Goal: Task Accomplishment & Management: Use online tool/utility

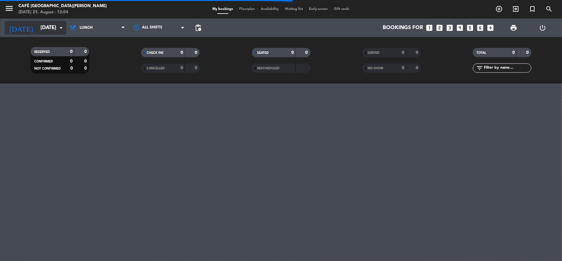
click at [53, 31] on input "[DATE]" at bounding box center [70, 28] width 67 height 12
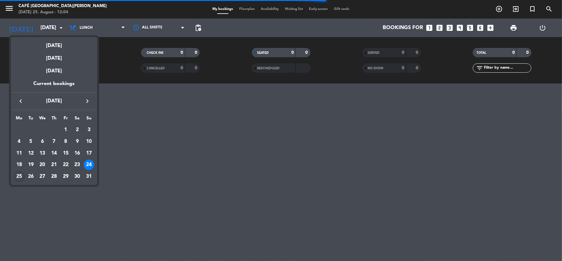
click at [20, 173] on div "25" at bounding box center [19, 176] width 11 height 11
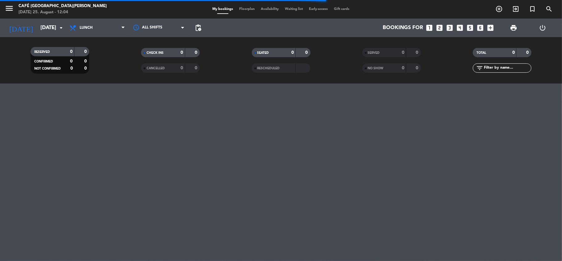
type input "[DATE]"
click at [98, 28] on span "Lunch" at bounding box center [97, 28] width 62 height 14
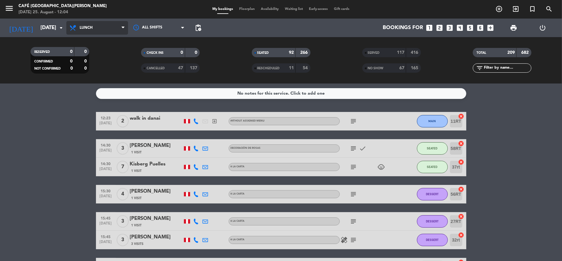
click at [111, 33] on span "Lunch" at bounding box center [97, 28] width 62 height 14
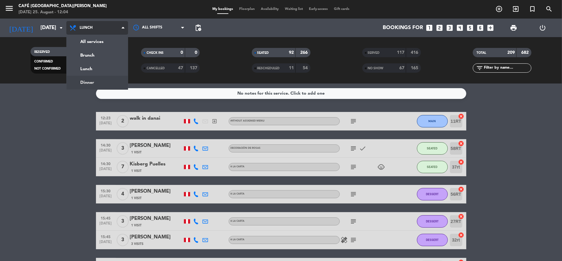
click at [108, 80] on div "menu [GEOGRAPHIC_DATA][PERSON_NAME] [DATE] 25. August - 12:04 My bookings Floor…" at bounding box center [281, 41] width 562 height 83
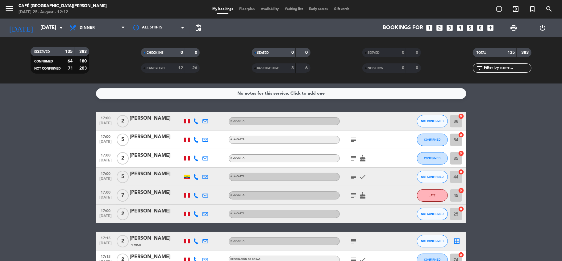
click at [355, 138] on icon "subject" at bounding box center [353, 139] width 7 height 7
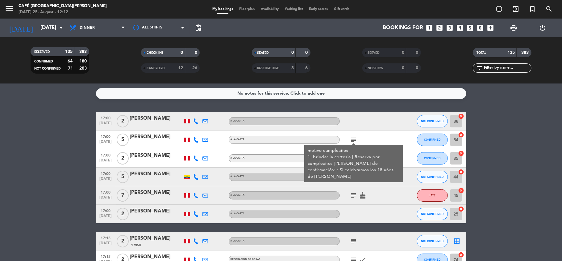
click at [371, 138] on div "subject motivo cumpleaños 1. brindar la cortesia | Reserva por cumpleaños [PERS…" at bounding box center [368, 139] width 56 height 18
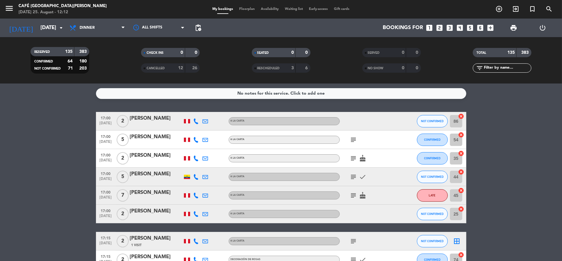
click at [351, 161] on icon "subject" at bounding box center [353, 157] width 7 height 7
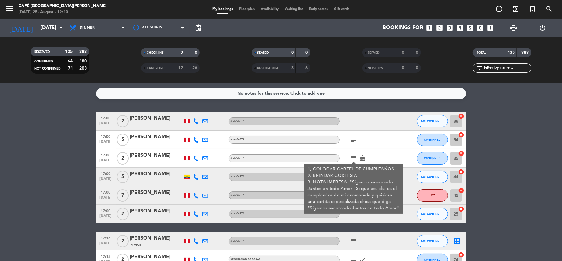
click at [383, 216] on div at bounding box center [368, 213] width 56 height 18
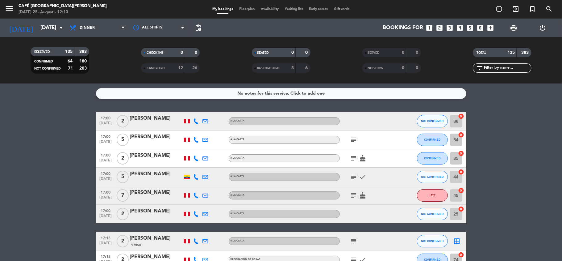
click at [352, 175] on icon "subject" at bounding box center [353, 176] width 7 height 7
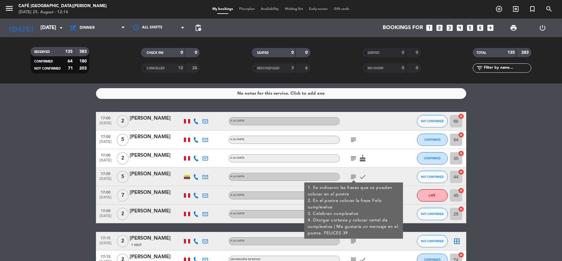
click at [384, 182] on div "1. Se indicaron las frases que se pueden colocar en el postre 2. En el postre c…" at bounding box center [354, 210] width 99 height 56
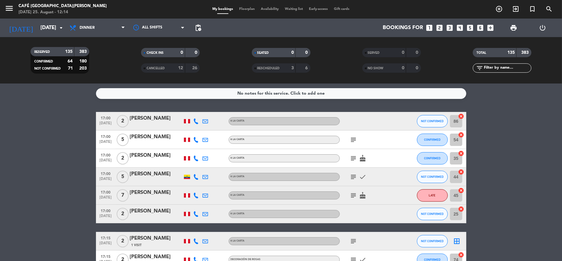
click at [351, 198] on icon "subject" at bounding box center [353, 194] width 7 height 7
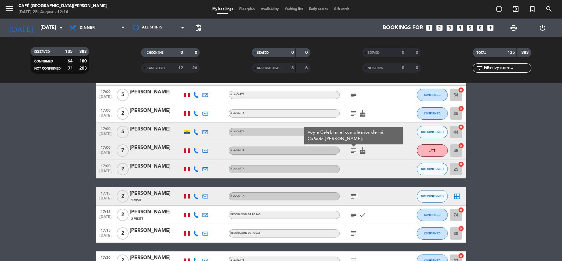
scroll to position [48, 0]
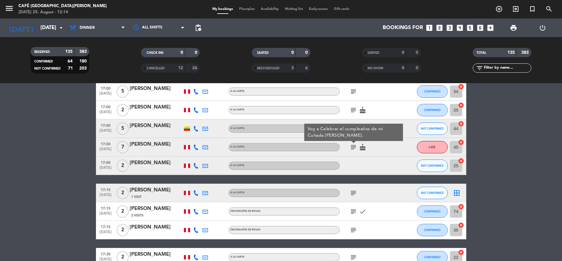
click at [355, 191] on icon "subject" at bounding box center [353, 192] width 7 height 7
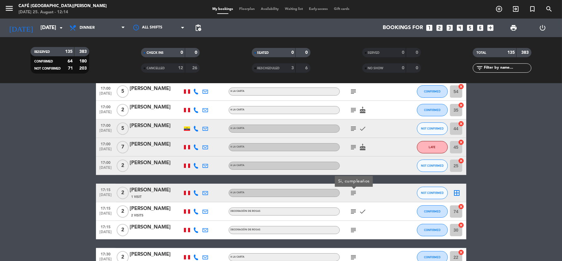
click at [349, 209] on div "subject check" at bounding box center [368, 211] width 56 height 18
click at [352, 209] on icon "subject" at bounding box center [353, 211] width 7 height 7
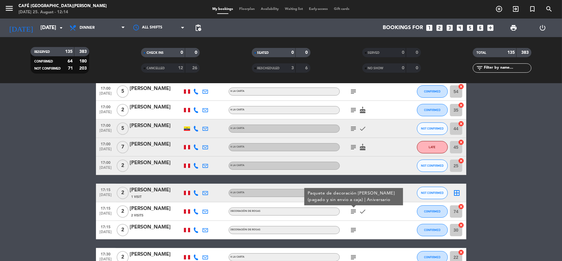
click at [352, 229] on icon "subject" at bounding box center [353, 229] width 7 height 7
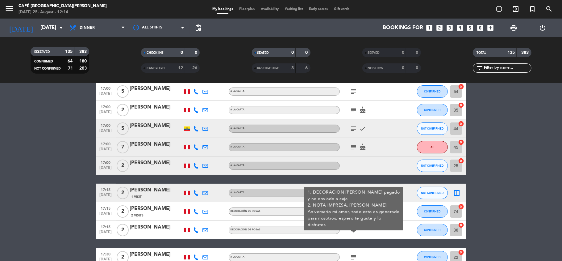
click at [377, 233] on div "subject 1. DECORACION [PERSON_NAME] pagado y no enviado a caja 2. NOTA IMPRESA:…" at bounding box center [368, 230] width 56 height 18
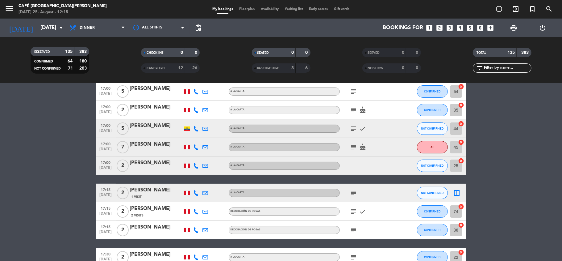
click at [354, 229] on icon "subject" at bounding box center [353, 229] width 7 height 7
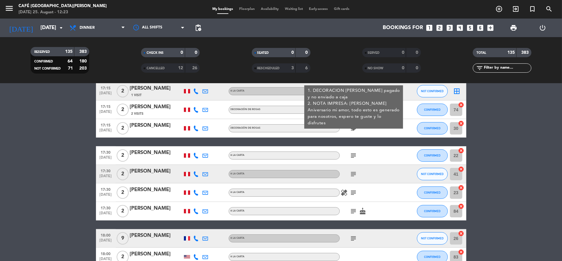
scroll to position [150, 0]
click at [349, 157] on span "subject" at bounding box center [353, 154] width 9 height 7
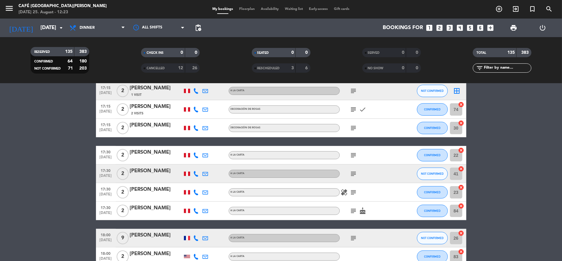
click at [354, 156] on icon "subject" at bounding box center [353, 154] width 7 height 7
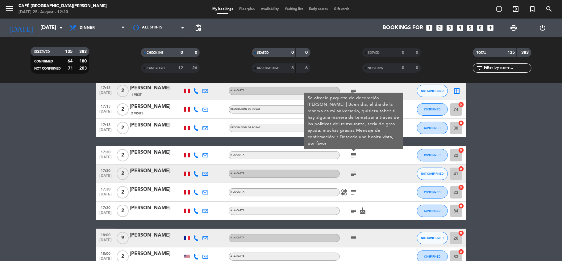
click at [353, 176] on icon "subject" at bounding box center [353, 173] width 7 height 7
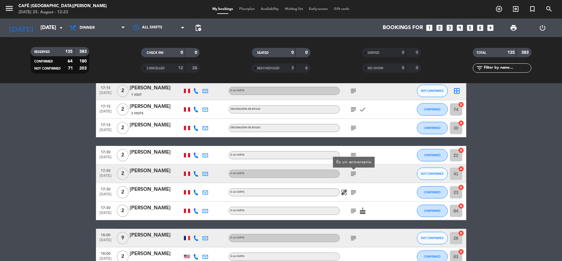
click at [353, 189] on icon "subject" at bounding box center [353, 191] width 7 height 7
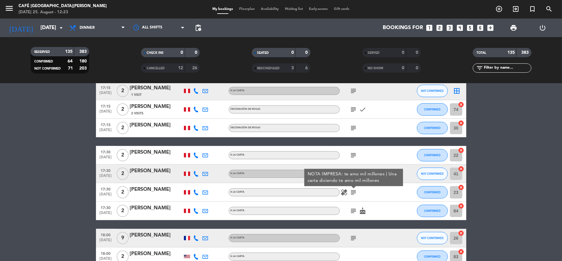
click at [353, 209] on icon "subject" at bounding box center [353, 210] width 7 height 7
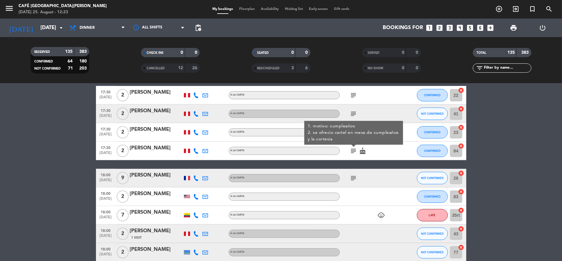
scroll to position [214, 0]
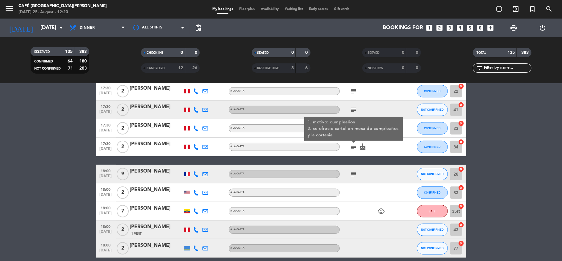
click at [353, 175] on icon "subject" at bounding box center [353, 173] width 7 height 7
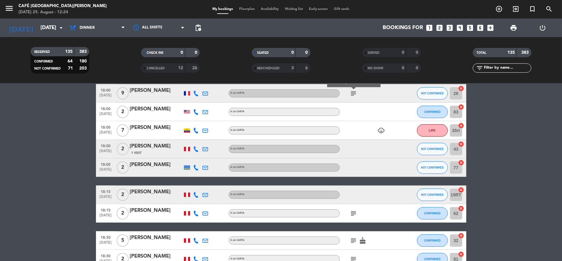
scroll to position [295, 0]
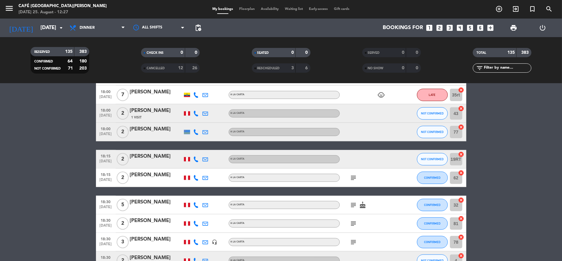
scroll to position [330, 0]
click at [353, 179] on icon "subject" at bounding box center [353, 177] width 7 height 7
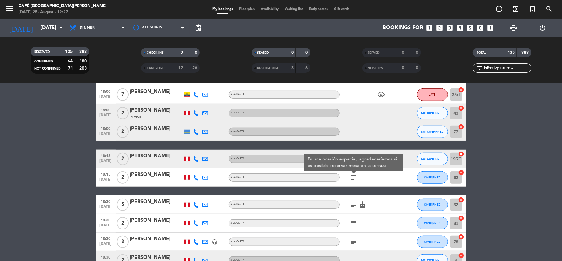
click at [349, 206] on div "subject cake" at bounding box center [368, 204] width 56 height 18
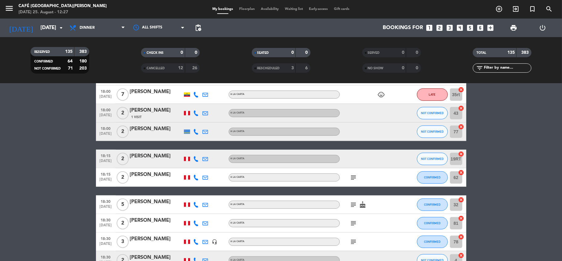
click at [352, 205] on icon "subject" at bounding box center [353, 204] width 7 height 7
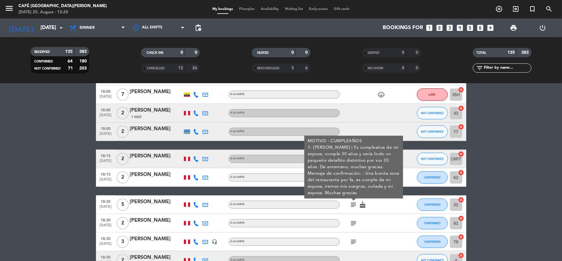
click at [353, 222] on icon "subject" at bounding box center [353, 222] width 7 height 7
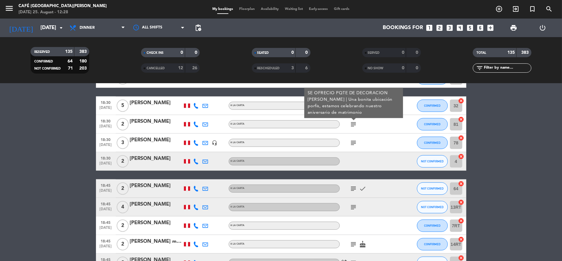
scroll to position [432, 0]
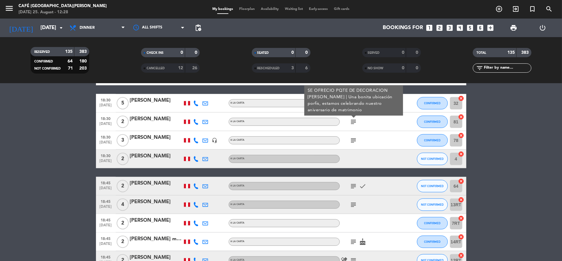
click at [354, 137] on icon "subject" at bounding box center [353, 140] width 7 height 7
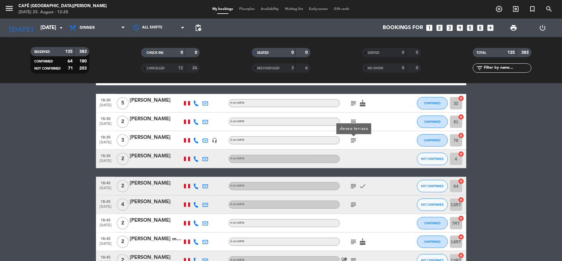
click at [353, 184] on icon "subject" at bounding box center [353, 185] width 7 height 7
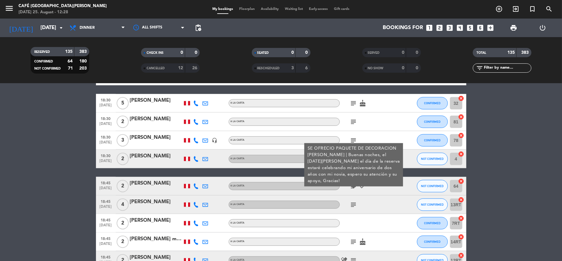
click at [354, 137] on icon "subject" at bounding box center [353, 140] width 7 height 7
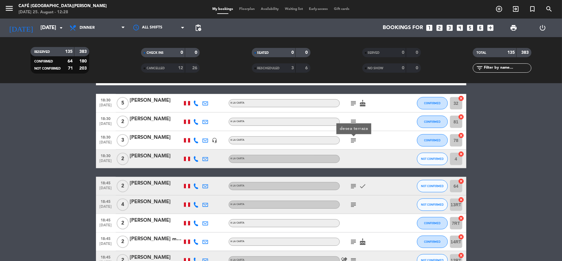
click at [342, 161] on div at bounding box center [368, 158] width 56 height 18
click at [351, 188] on icon "subject" at bounding box center [353, 185] width 7 height 7
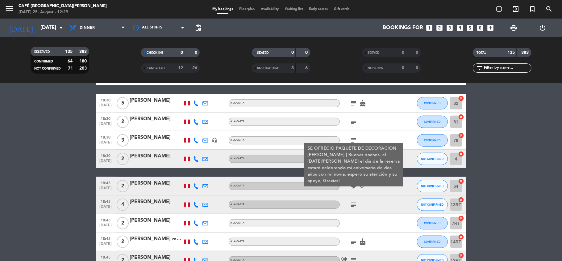
click at [353, 204] on icon "subject" at bounding box center [353, 204] width 7 height 7
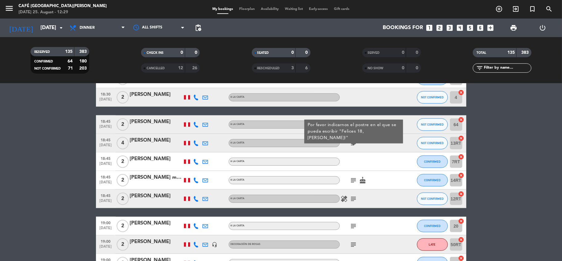
scroll to position [494, 0]
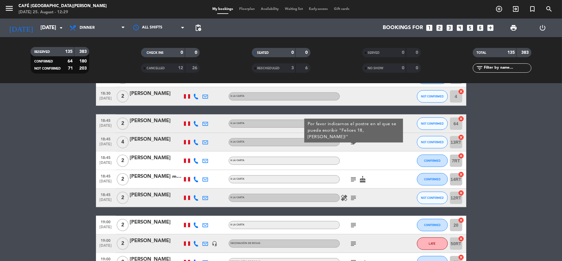
click at [353, 180] on icon "subject" at bounding box center [353, 178] width 7 height 7
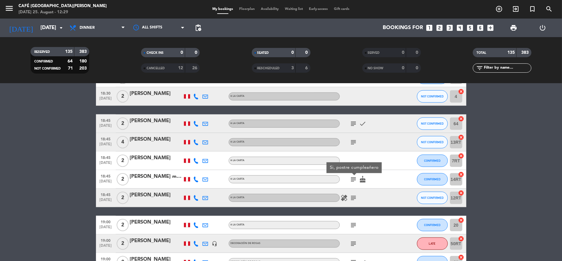
click at [352, 194] on icon "subject" at bounding box center [353, 197] width 7 height 7
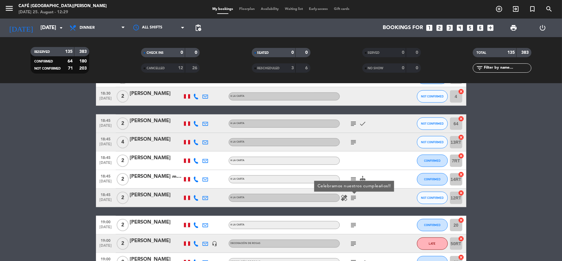
scroll to position [497, 0]
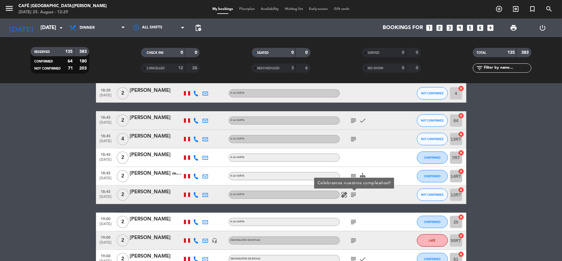
click at [351, 117] on icon "subject" at bounding box center [353, 120] width 7 height 7
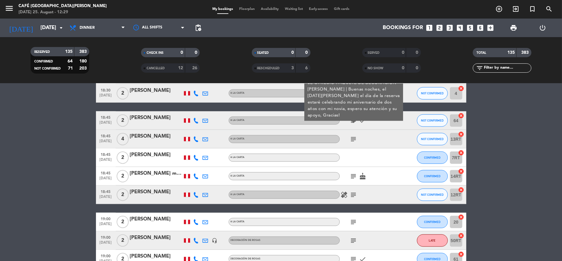
click at [355, 138] on icon "subject" at bounding box center [353, 138] width 7 height 7
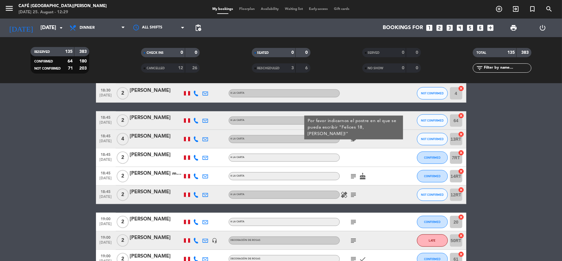
click at [346, 156] on div at bounding box center [368, 157] width 56 height 18
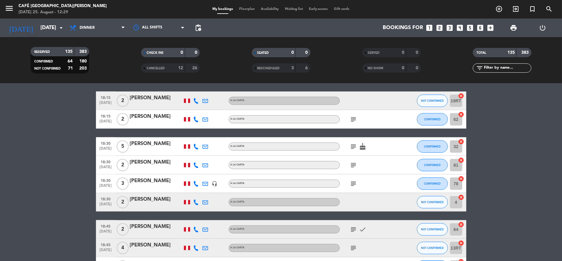
scroll to position [387, 0]
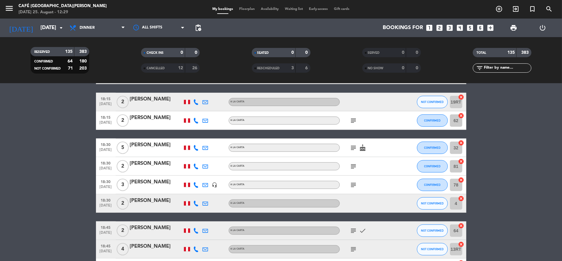
click at [353, 146] on icon "subject" at bounding box center [353, 147] width 7 height 7
click at [353, 165] on icon "subject" at bounding box center [353, 165] width 7 height 7
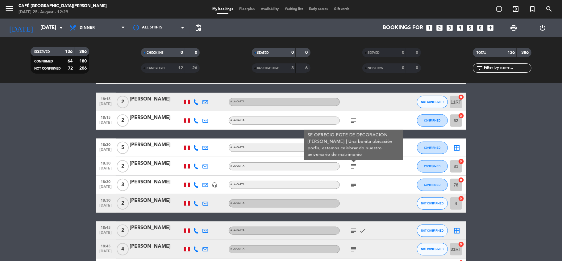
click at [353, 183] on icon "subject" at bounding box center [353, 184] width 7 height 7
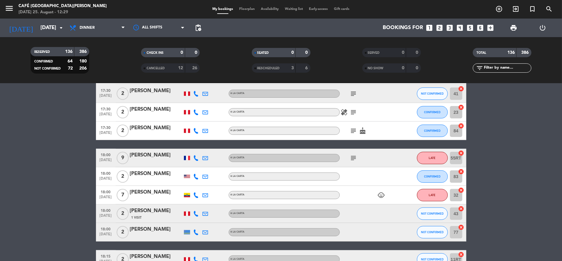
click at [353, 156] on icon "subject" at bounding box center [353, 157] width 7 height 7
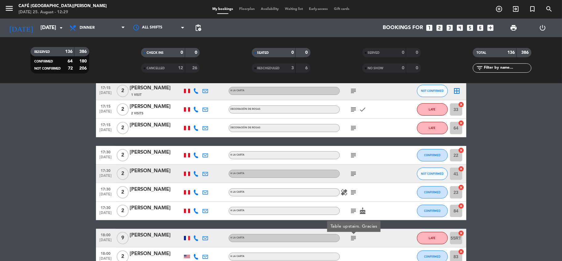
scroll to position [150, 0]
click at [354, 150] on div "subject" at bounding box center [368, 155] width 56 height 18
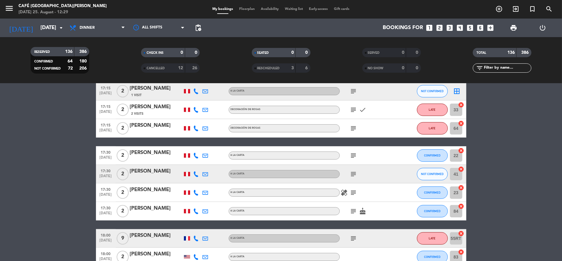
click at [354, 132] on div "subject" at bounding box center [368, 128] width 56 height 18
click at [356, 175] on icon "subject" at bounding box center [353, 173] width 7 height 7
click at [355, 192] on icon "subject" at bounding box center [353, 192] width 7 height 7
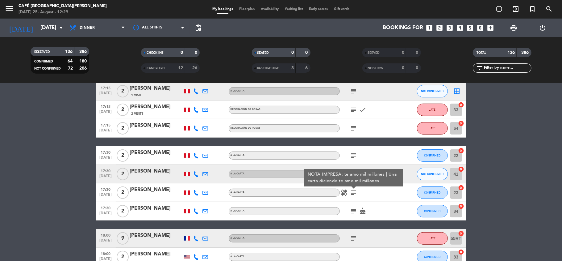
click at [354, 208] on icon "subject" at bounding box center [353, 210] width 7 height 7
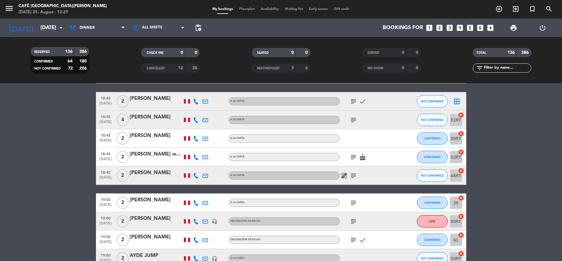
scroll to position [517, 0]
click at [351, 155] on icon "subject" at bounding box center [353, 156] width 7 height 7
click at [351, 173] on icon "subject" at bounding box center [353, 174] width 7 height 7
click at [355, 201] on icon "subject" at bounding box center [353, 202] width 7 height 7
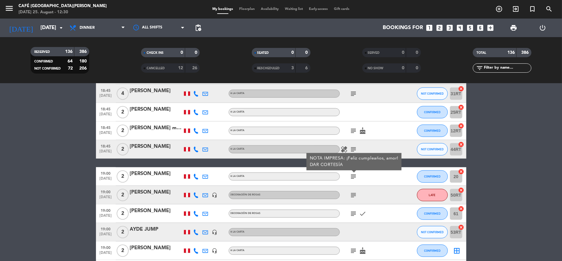
scroll to position [543, 0]
click at [351, 193] on icon "subject" at bounding box center [353, 194] width 7 height 7
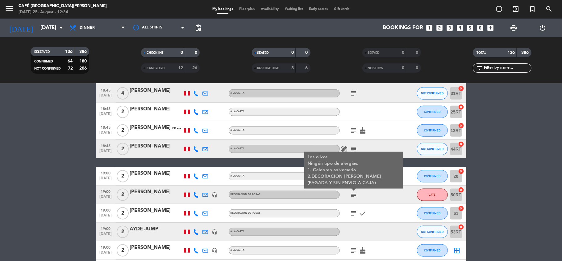
click at [351, 196] on icon "subject" at bounding box center [353, 194] width 7 height 7
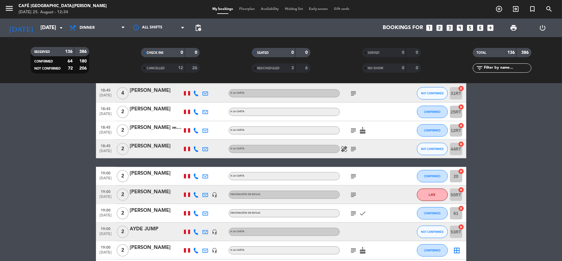
click at [351, 196] on icon "subject" at bounding box center [353, 194] width 7 height 7
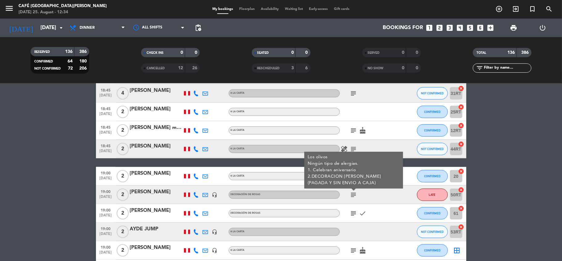
click at [347, 212] on div "subject check" at bounding box center [368, 213] width 56 height 18
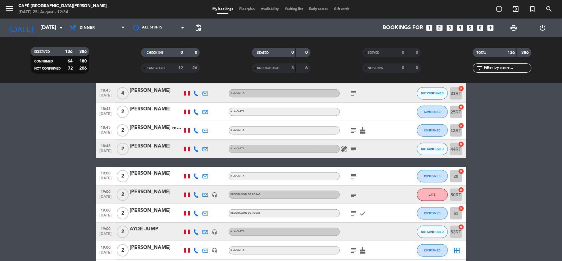
click at [349, 212] on div "subject check" at bounding box center [368, 213] width 56 height 18
click at [352, 212] on icon "subject" at bounding box center [353, 212] width 7 height 7
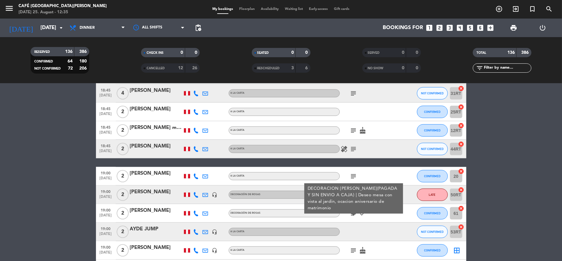
click at [351, 212] on icon "subject" at bounding box center [353, 212] width 7 height 7
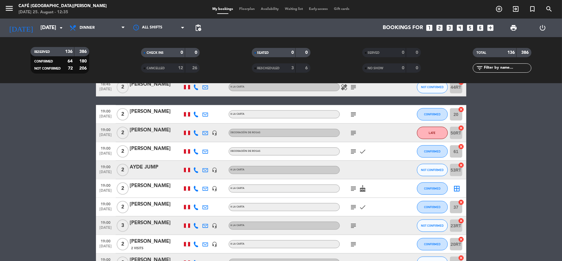
scroll to position [615, 0]
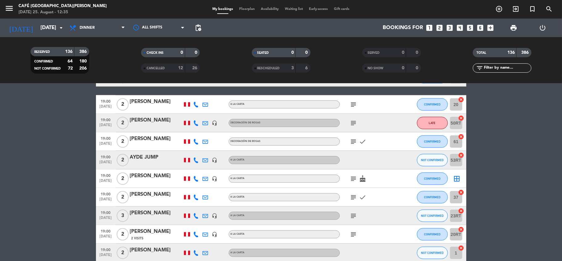
click at [351, 181] on icon "subject" at bounding box center [353, 178] width 7 height 7
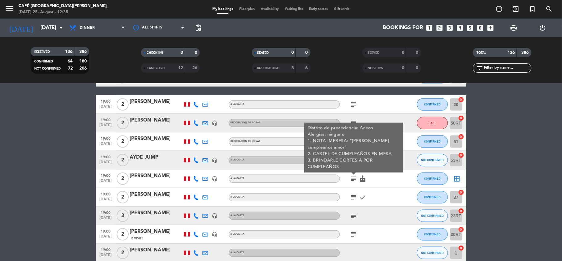
click at [353, 197] on icon "subject" at bounding box center [353, 196] width 7 height 7
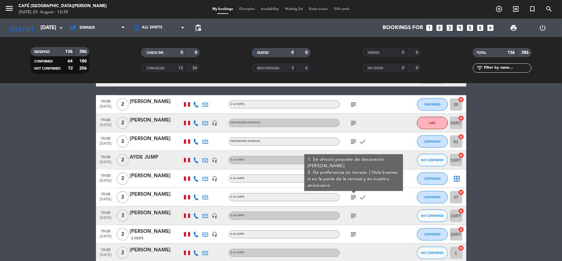
click at [353, 214] on icon "subject" at bounding box center [353, 215] width 7 height 7
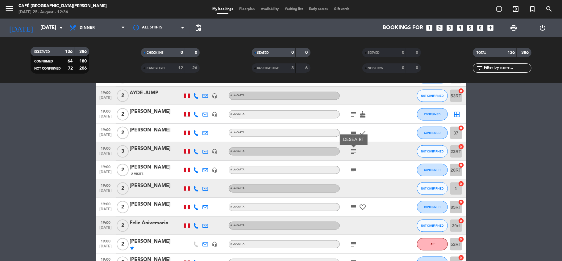
scroll to position [679, 0]
click at [355, 170] on icon "subject" at bounding box center [353, 169] width 7 height 7
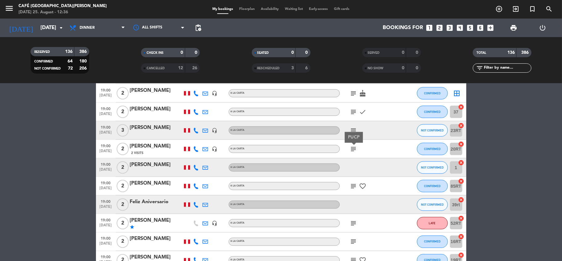
scroll to position [701, 0]
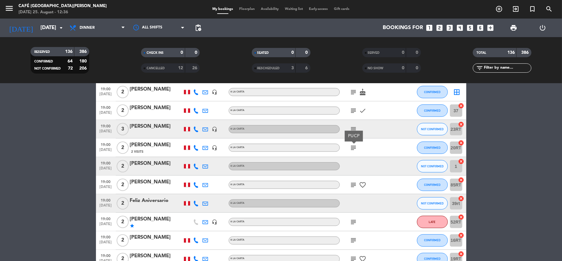
click at [353, 181] on icon "subject" at bounding box center [353, 184] width 7 height 7
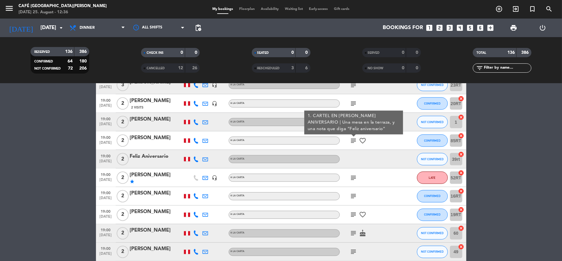
scroll to position [751, 0]
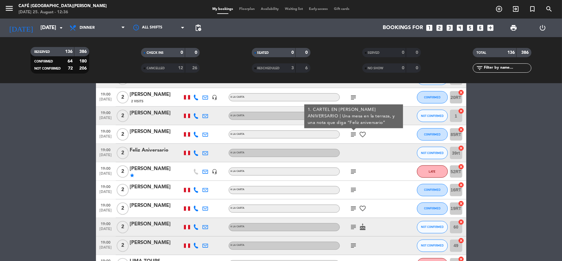
click at [352, 172] on icon "subject" at bounding box center [353, 171] width 7 height 7
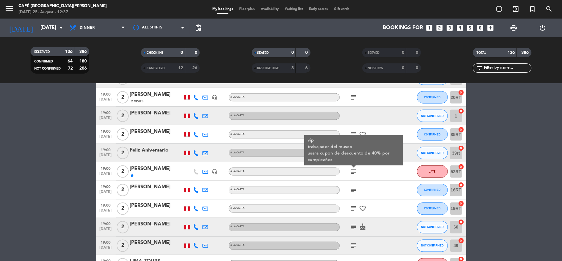
click at [353, 170] on icon "subject" at bounding box center [353, 171] width 7 height 7
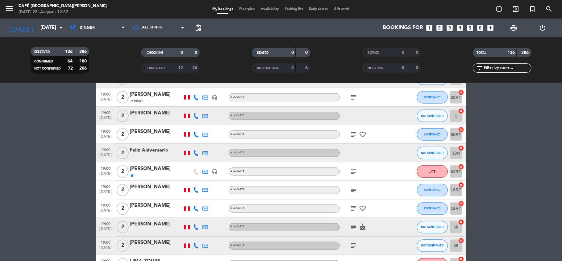
click at [353, 171] on icon "subject" at bounding box center [353, 171] width 7 height 7
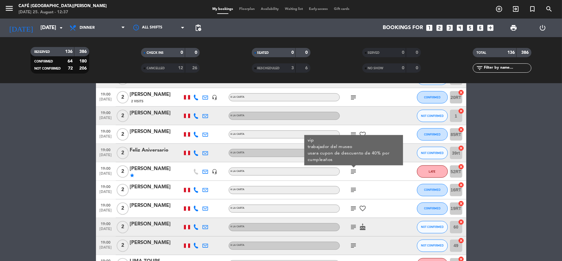
click at [350, 191] on span "subject" at bounding box center [353, 189] width 9 height 7
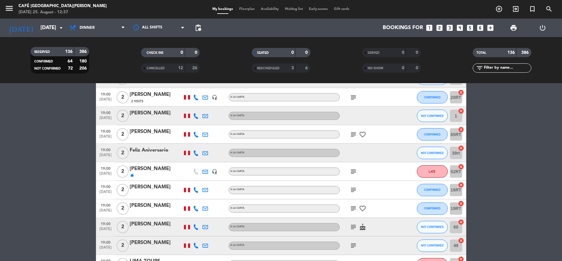
click at [353, 191] on icon "subject" at bounding box center [353, 189] width 7 height 7
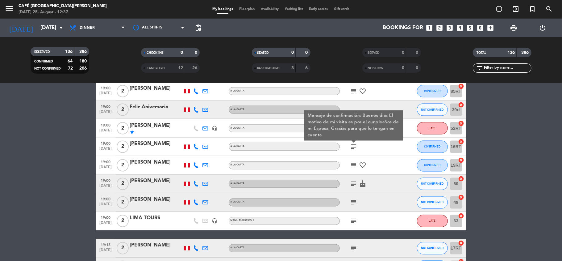
scroll to position [795, 0]
click at [351, 164] on icon "subject" at bounding box center [353, 164] width 7 height 7
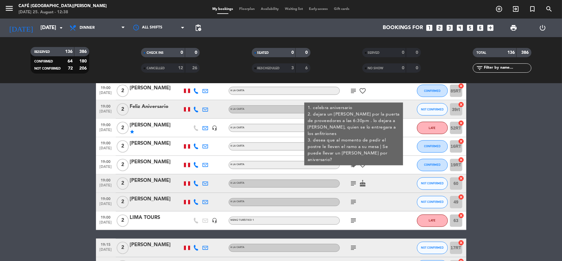
click at [353, 166] on icon "subject" at bounding box center [353, 164] width 7 height 7
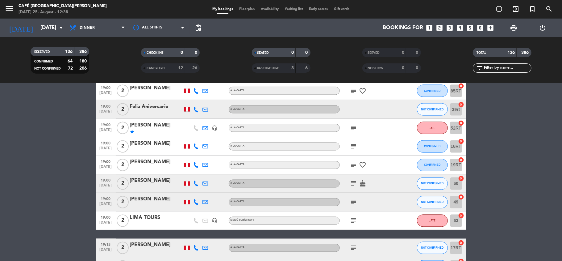
click at [353, 166] on icon "subject" at bounding box center [353, 164] width 7 height 7
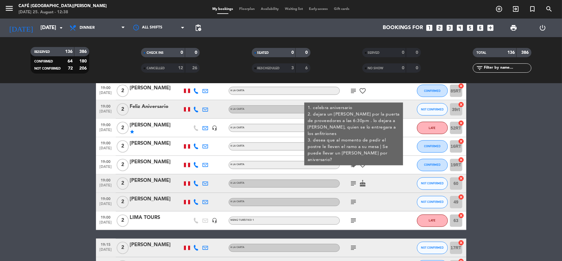
click at [351, 186] on icon "subject" at bounding box center [353, 183] width 7 height 7
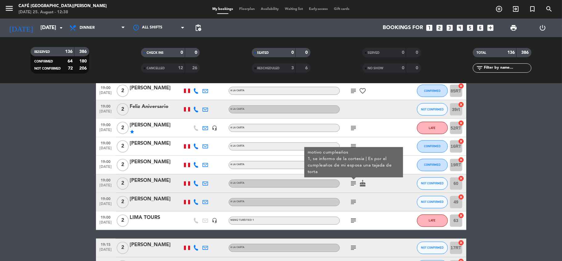
click at [351, 205] on div "subject" at bounding box center [368, 202] width 56 height 18
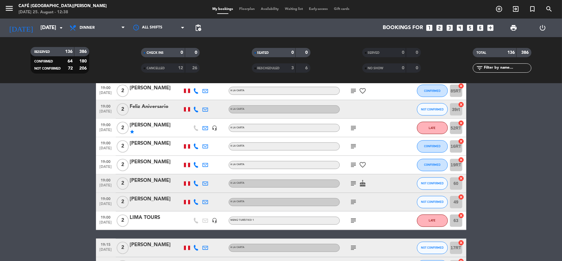
click at [353, 203] on icon "subject" at bounding box center [353, 201] width 7 height 7
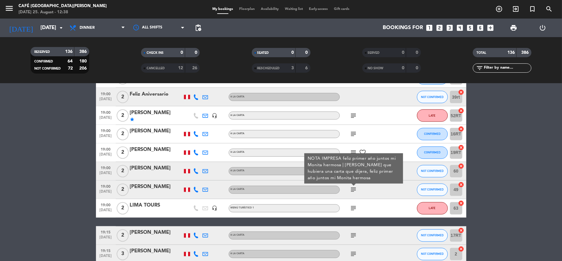
scroll to position [809, 0]
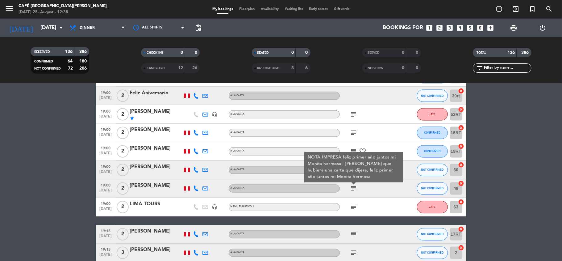
click at [353, 203] on icon "subject" at bounding box center [353, 206] width 7 height 7
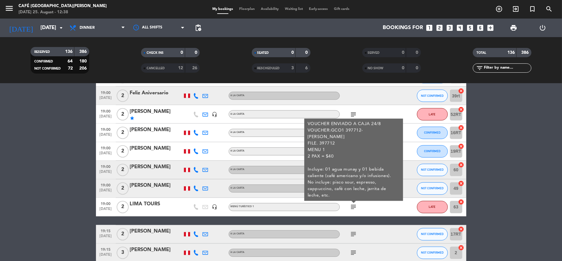
click at [352, 213] on div "subject VOUCHER ENVIADO A CAJA 24/8 VOUCHER:GCO1 397712-[PERSON_NAME] FILE. 397…" at bounding box center [368, 207] width 56 height 18
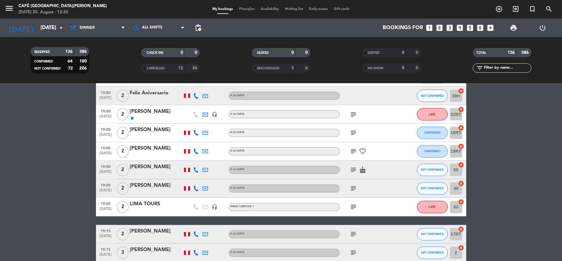
click at [353, 208] on icon "subject" at bounding box center [353, 206] width 7 height 7
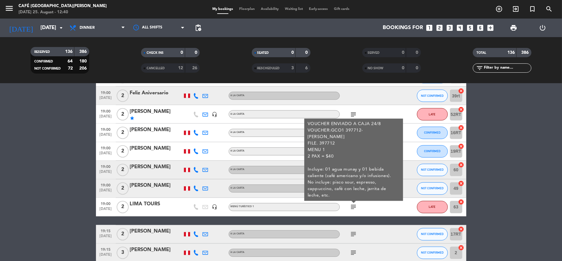
click at [348, 213] on div "subject VOUCHER ENVIADO A CAJA 24/8 VOUCHER:GCO1 397712-[PERSON_NAME] FILE. 397…" at bounding box center [368, 207] width 56 height 18
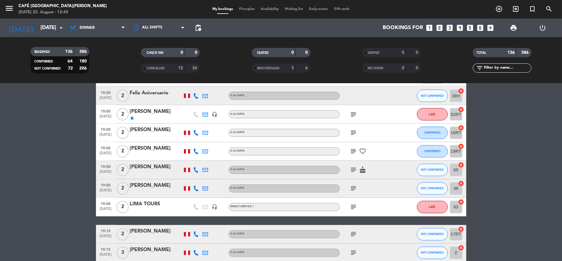
click at [351, 207] on icon "subject" at bounding box center [353, 206] width 7 height 7
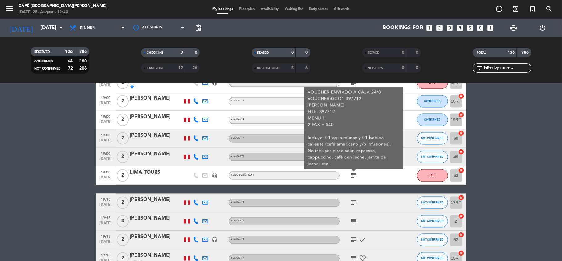
scroll to position [840, 0]
click at [352, 202] on icon "subject" at bounding box center [353, 202] width 7 height 7
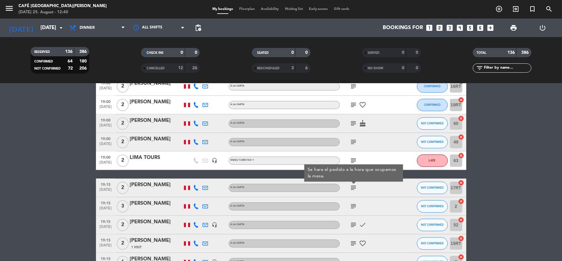
scroll to position [856, 0]
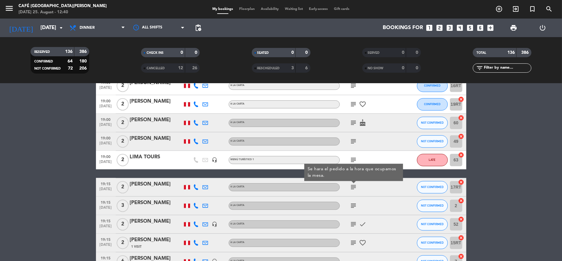
click at [354, 203] on icon "subject" at bounding box center [353, 205] width 7 height 7
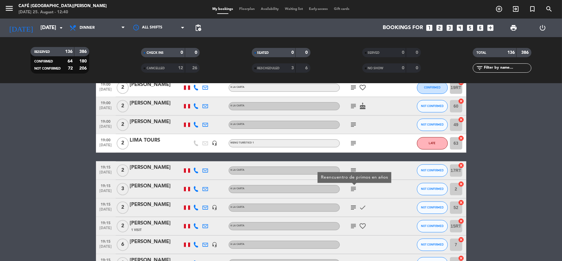
scroll to position [873, 0]
click at [355, 209] on icon "subject" at bounding box center [353, 207] width 7 height 7
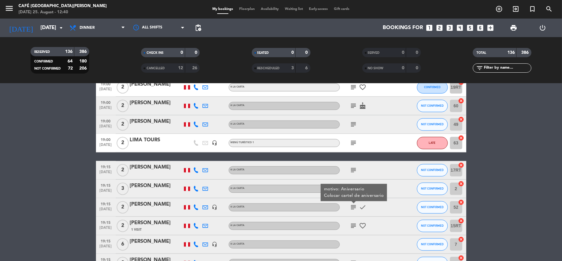
click at [355, 227] on icon "subject" at bounding box center [353, 225] width 7 height 7
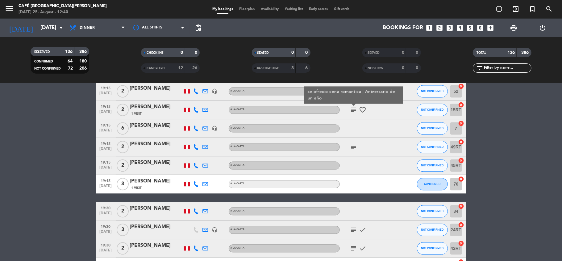
scroll to position [989, 0]
click at [351, 147] on icon "subject" at bounding box center [353, 146] width 7 height 7
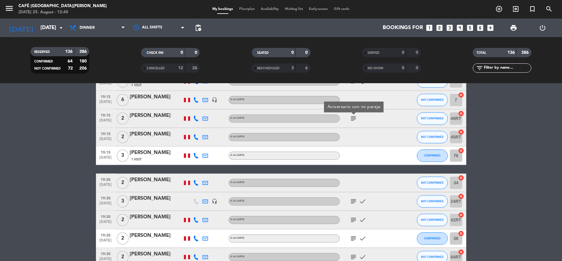
scroll to position [1019, 0]
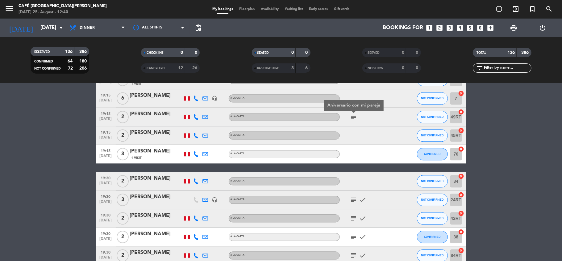
click at [354, 198] on icon "subject" at bounding box center [353, 199] width 7 height 7
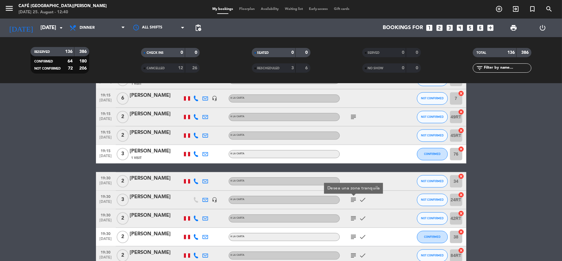
click at [354, 214] on icon "subject" at bounding box center [353, 217] width 7 height 7
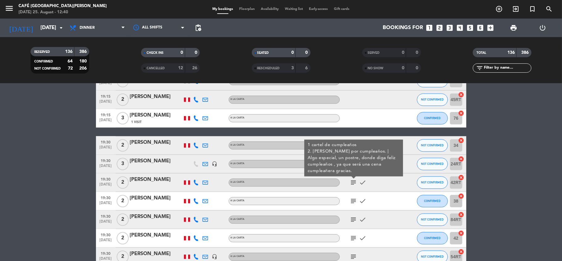
scroll to position [1057, 0]
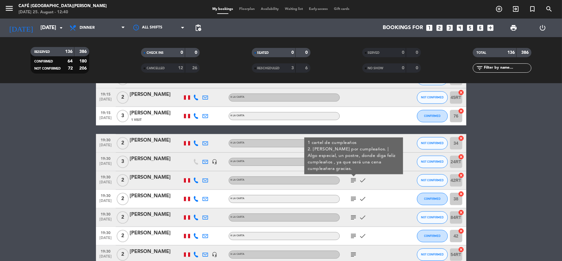
click at [351, 197] on icon "subject" at bounding box center [353, 198] width 7 height 7
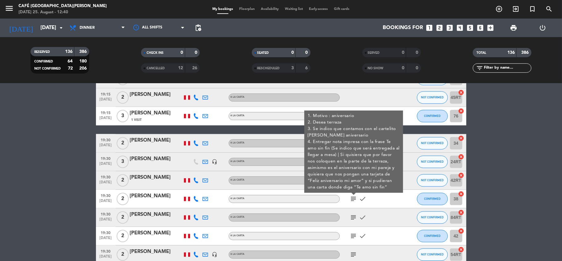
click at [353, 216] on icon "subject" at bounding box center [353, 216] width 7 height 7
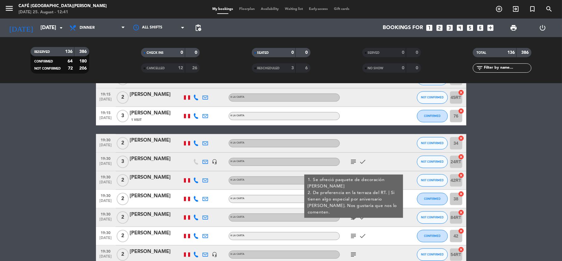
click at [352, 235] on icon "subject" at bounding box center [353, 235] width 7 height 7
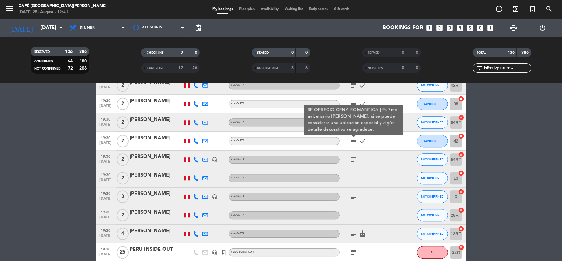
scroll to position [1152, 0]
click at [351, 159] on icon "subject" at bounding box center [353, 158] width 7 height 7
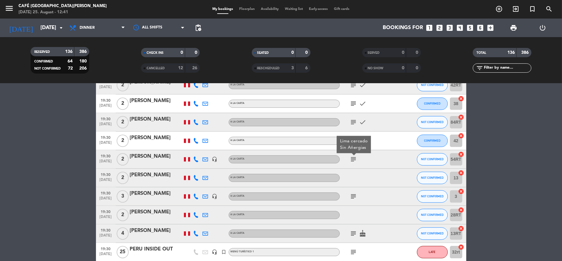
click at [352, 139] on div "[PERSON_NAME] cercado Sin Añergias" at bounding box center [354, 144] width 28 height 13
click at [356, 199] on icon "subject" at bounding box center [353, 195] width 7 height 7
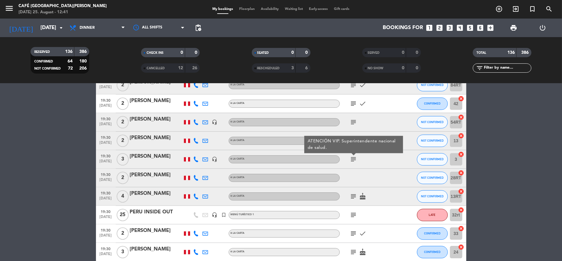
scroll to position [1189, 0]
click at [351, 162] on div "subject ATENCIÓN VIP. Superintendente nacional de salud." at bounding box center [368, 158] width 56 height 18
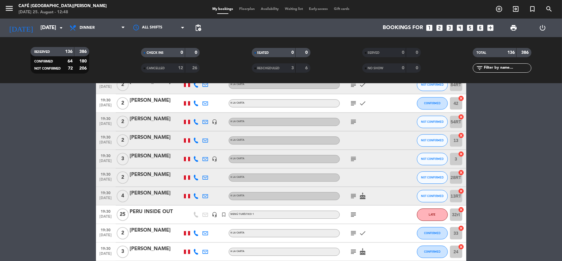
click at [351, 162] on div "subject" at bounding box center [368, 158] width 56 height 18
click at [351, 161] on icon "subject" at bounding box center [353, 158] width 7 height 7
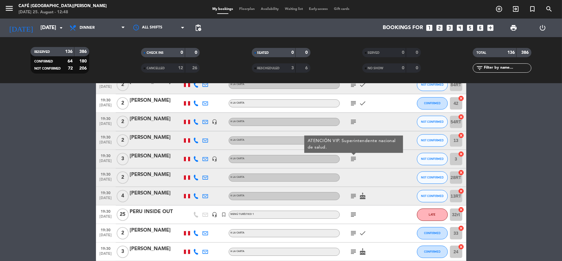
click at [347, 160] on div "subject ATENCIÓN VIP. Superintendente nacional de salud." at bounding box center [368, 158] width 56 height 18
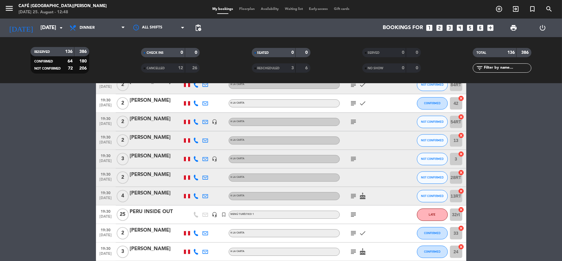
click at [350, 160] on icon "subject" at bounding box center [353, 158] width 7 height 7
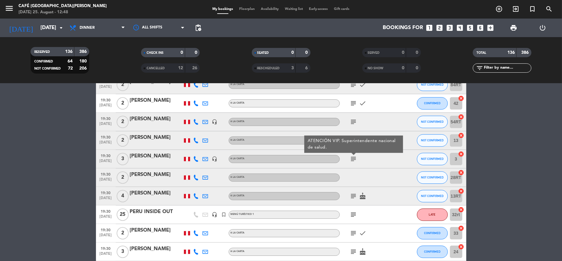
click at [350, 197] on icon "subject" at bounding box center [353, 195] width 7 height 7
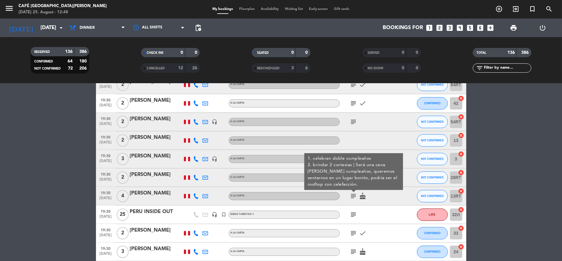
click at [351, 214] on icon "subject" at bounding box center [353, 214] width 7 height 7
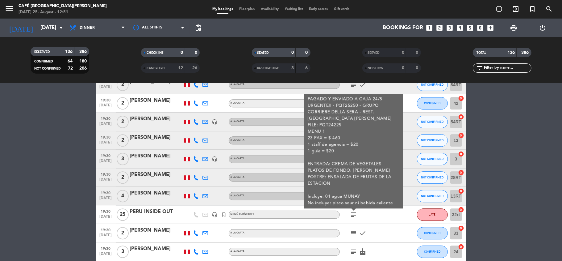
click at [350, 232] on icon "subject" at bounding box center [353, 232] width 7 height 7
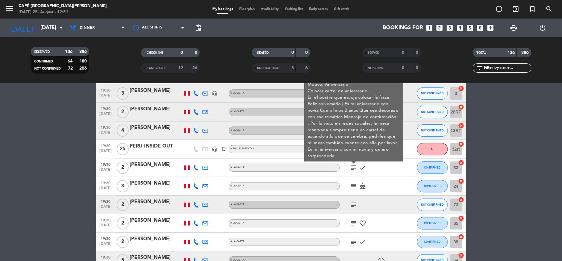
scroll to position [1255, 0]
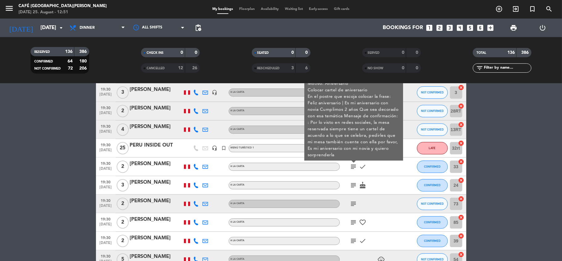
click at [354, 183] on icon "subject" at bounding box center [353, 184] width 7 height 7
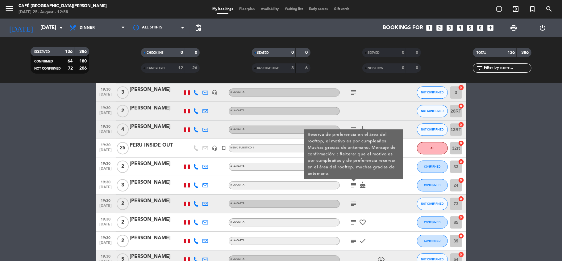
click at [351, 203] on icon "subject" at bounding box center [353, 203] width 7 height 7
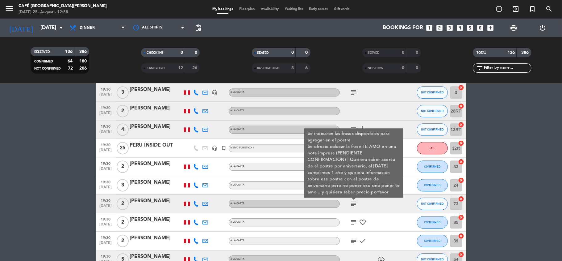
click at [352, 222] on icon "subject" at bounding box center [353, 221] width 7 height 7
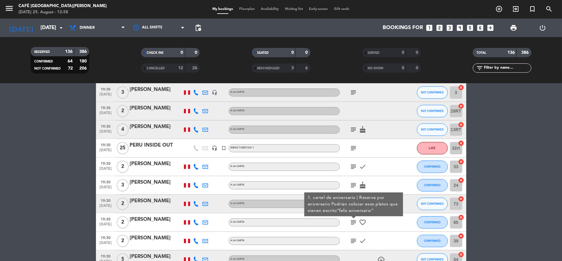
click at [352, 238] on icon "subject" at bounding box center [353, 240] width 7 height 7
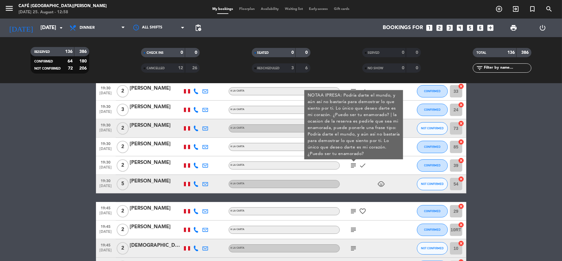
scroll to position [1334, 0]
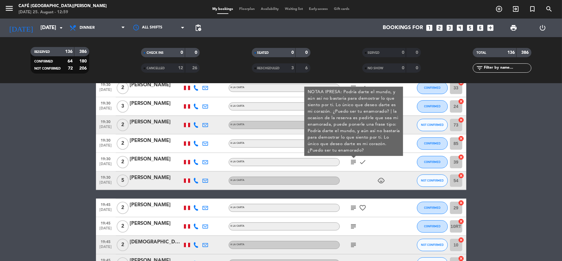
click at [351, 178] on div "child_care" at bounding box center [368, 180] width 56 height 18
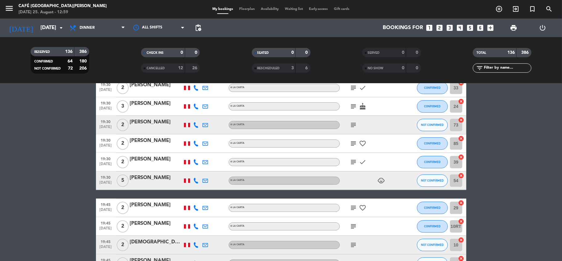
scroll to position [1350, 0]
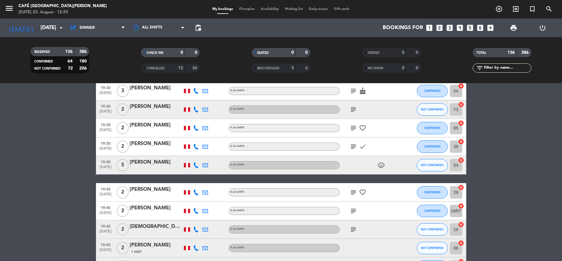
click at [352, 191] on icon "subject" at bounding box center [353, 191] width 7 height 7
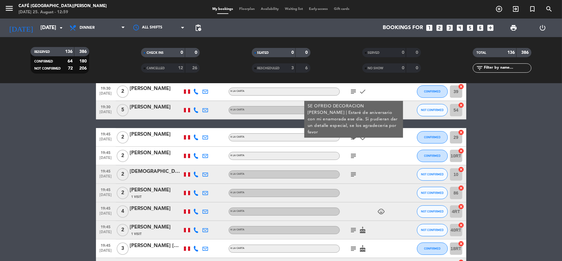
scroll to position [1407, 0]
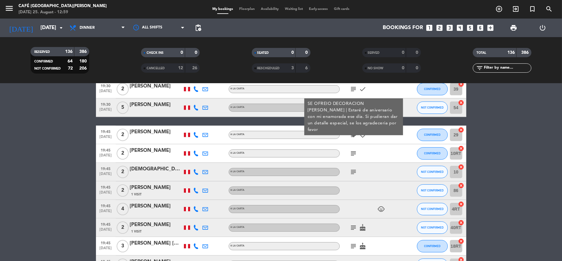
click at [355, 156] on icon "subject" at bounding box center [353, 152] width 7 height 7
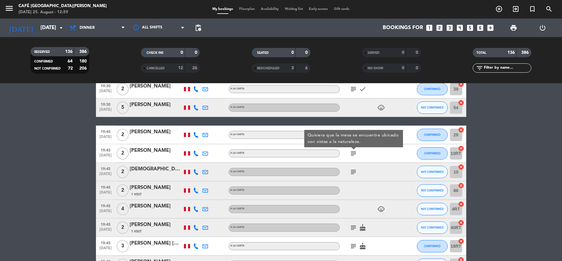
click at [353, 169] on icon "subject" at bounding box center [353, 171] width 7 height 7
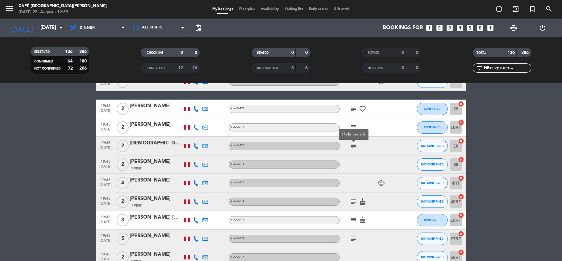
scroll to position [1433, 0]
click at [351, 200] on icon "subject" at bounding box center [353, 200] width 7 height 7
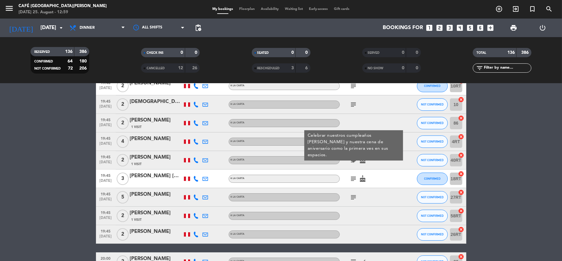
scroll to position [1475, 0]
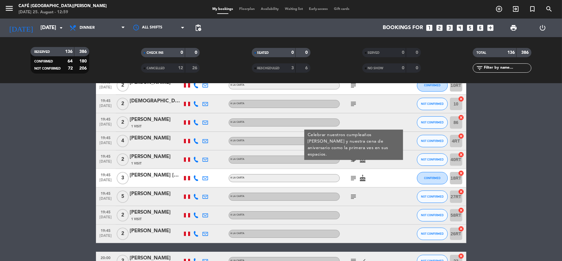
click at [354, 174] on icon "subject" at bounding box center [353, 177] width 7 height 7
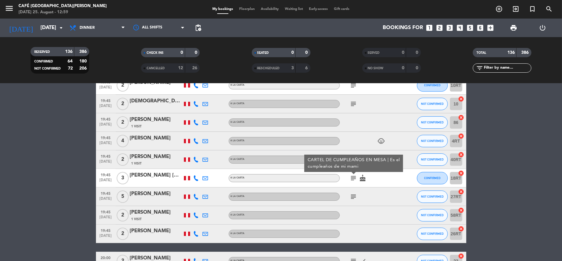
click at [357, 193] on icon "subject" at bounding box center [353, 196] width 7 height 7
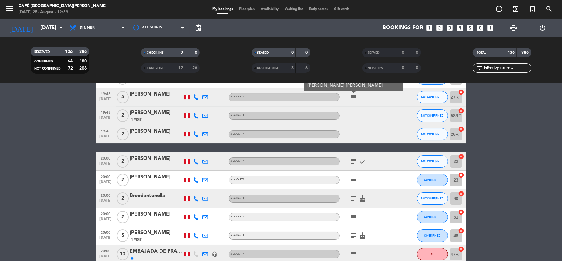
scroll to position [1576, 0]
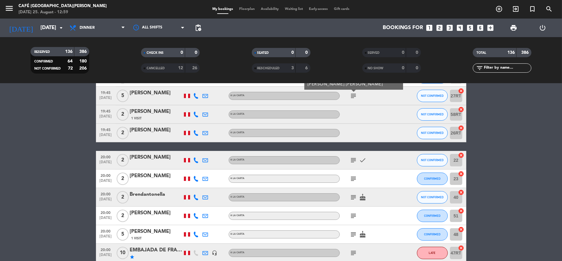
click at [353, 161] on icon "subject" at bounding box center [353, 159] width 7 height 7
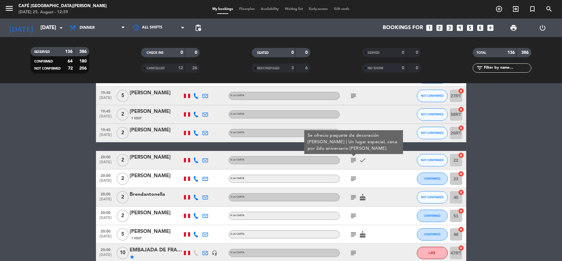
click at [353, 179] on icon "subject" at bounding box center [353, 178] width 7 height 7
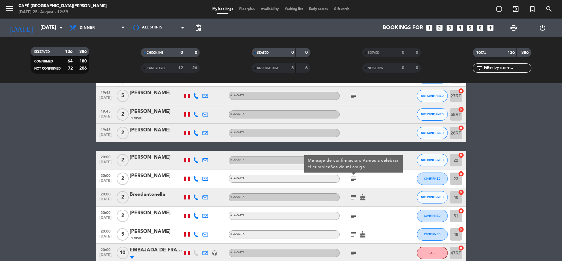
click at [352, 194] on icon "subject" at bounding box center [353, 196] width 7 height 7
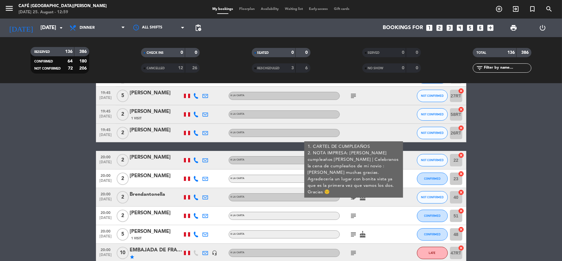
click at [353, 216] on icon "subject" at bounding box center [353, 215] width 7 height 7
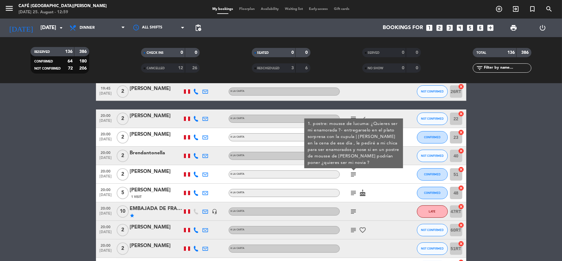
scroll to position [1619, 0]
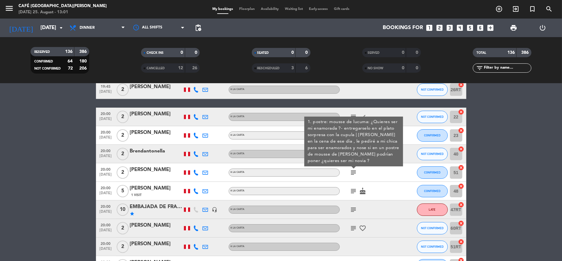
click at [351, 191] on icon "subject" at bounding box center [353, 190] width 7 height 7
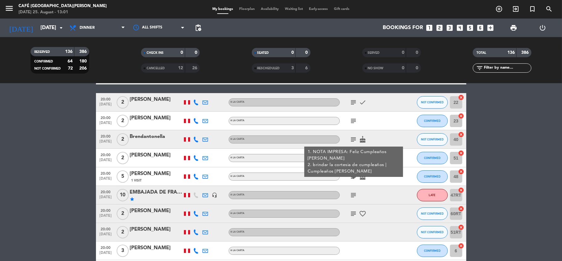
scroll to position [1636, 0]
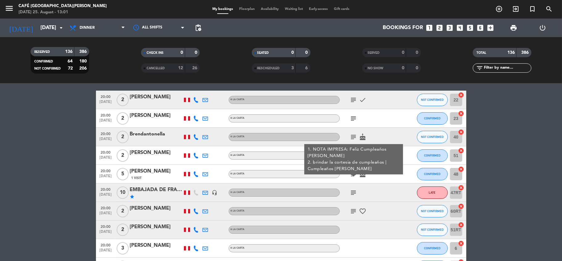
click at [355, 195] on icon "subject" at bounding box center [353, 192] width 7 height 7
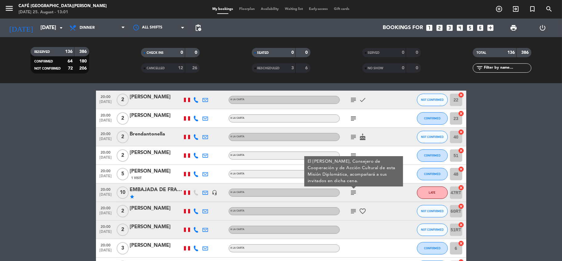
click at [153, 198] on div "star" at bounding box center [156, 196] width 53 height 5
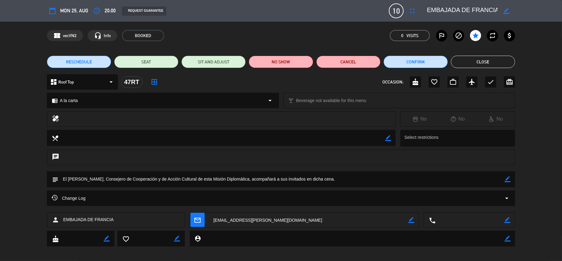
click at [485, 61] on button "Close" at bounding box center [483, 62] width 64 height 12
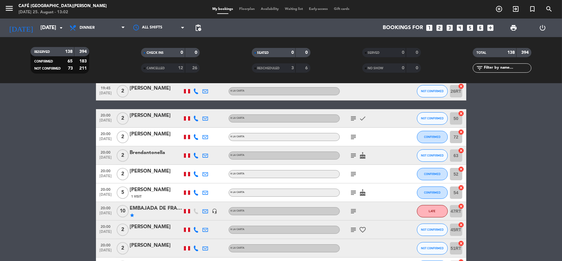
click at [353, 229] on icon "subject" at bounding box center [353, 229] width 7 height 7
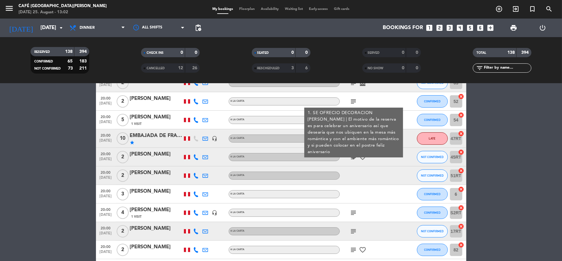
scroll to position [1709, 0]
click at [353, 213] on icon "subject" at bounding box center [353, 211] width 7 height 7
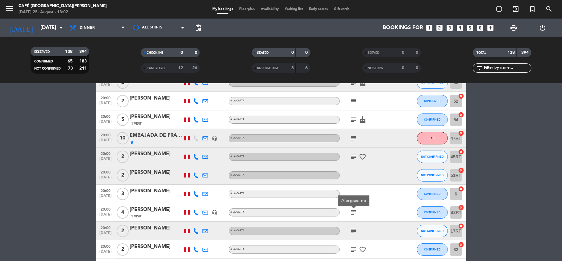
scroll to position [1757, 0]
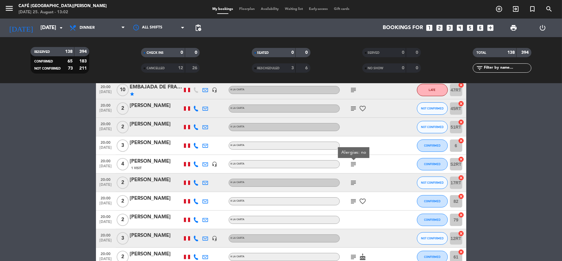
click at [354, 178] on div "subject" at bounding box center [368, 182] width 56 height 18
click at [354, 179] on icon "subject" at bounding box center [353, 182] width 7 height 7
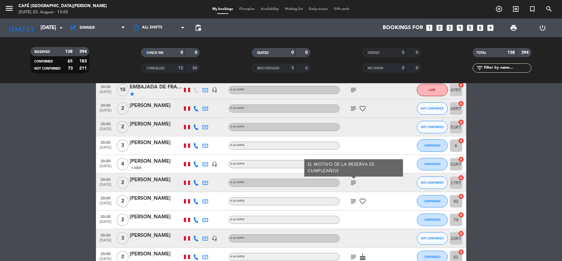
click at [353, 198] on icon "subject" at bounding box center [353, 200] width 7 height 7
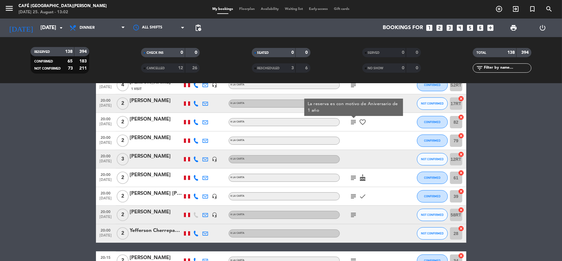
scroll to position [1836, 0]
click at [353, 178] on icon "subject" at bounding box center [353, 177] width 7 height 7
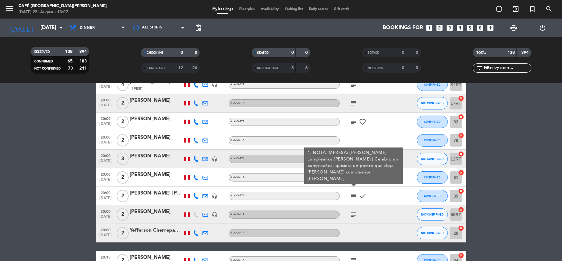
click at [350, 195] on icon "subject" at bounding box center [353, 195] width 7 height 7
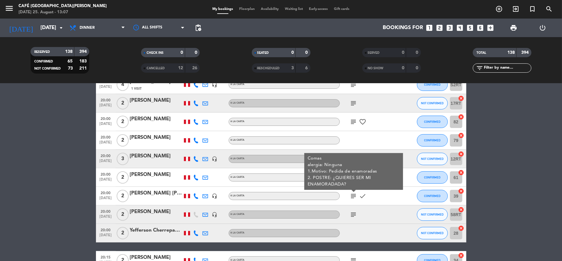
scroll to position [1847, 0]
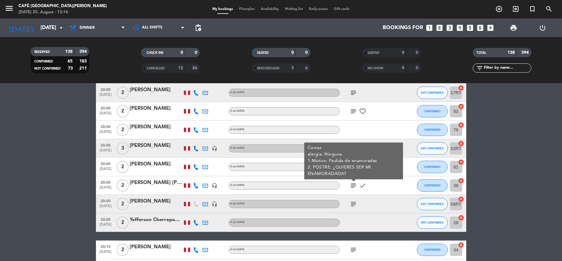
click at [352, 203] on icon "subject" at bounding box center [353, 203] width 7 height 7
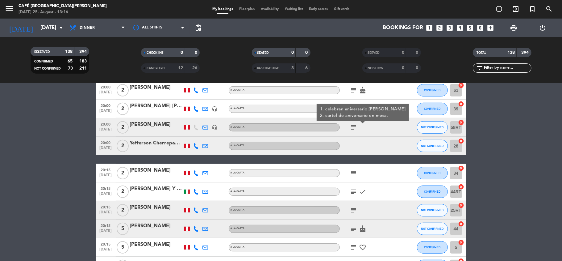
scroll to position [1924, 0]
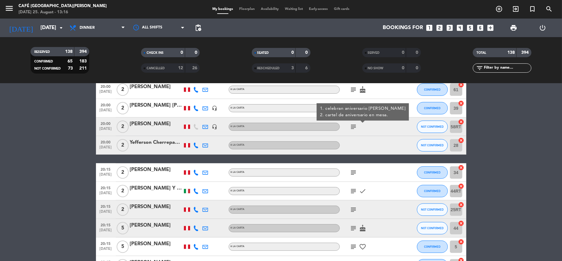
click at [353, 172] on icon "subject" at bounding box center [353, 172] width 7 height 7
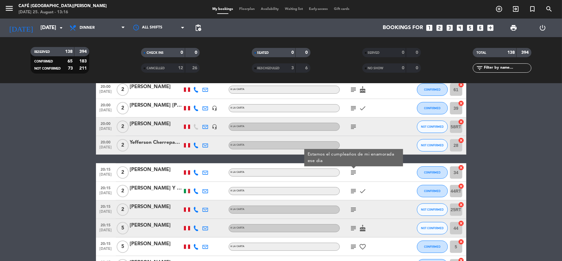
click at [356, 185] on div "subject check" at bounding box center [368, 191] width 56 height 18
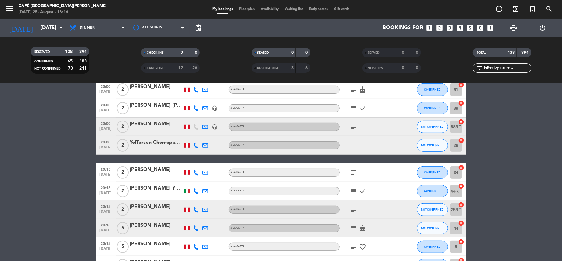
click at [355, 191] on icon "subject" at bounding box center [353, 190] width 7 height 7
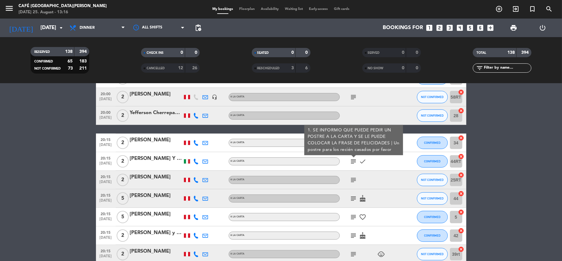
scroll to position [1954, 0]
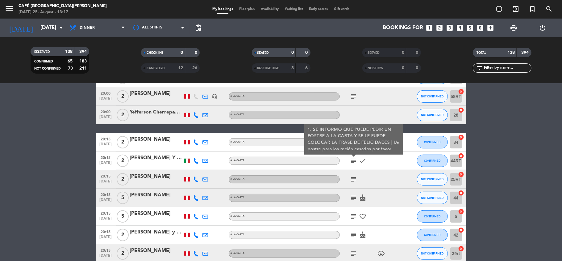
click at [350, 179] on icon "subject" at bounding box center [353, 178] width 7 height 7
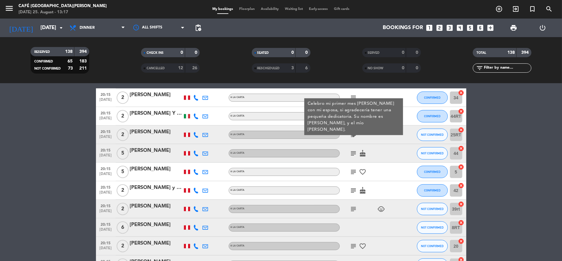
scroll to position [2001, 0]
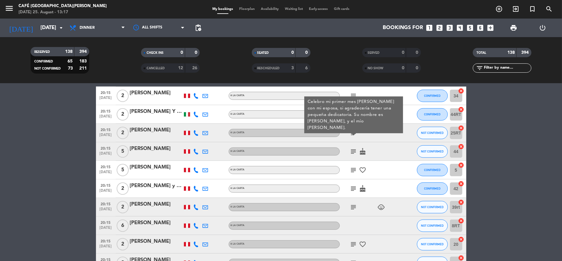
click at [352, 151] on icon "subject" at bounding box center [353, 151] width 7 height 7
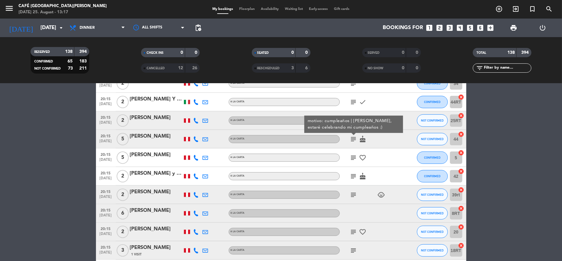
scroll to position [2014, 0]
click at [352, 160] on icon "subject" at bounding box center [353, 156] width 7 height 7
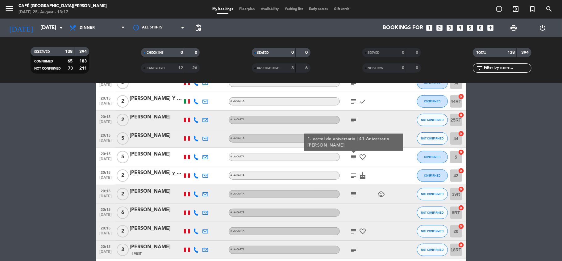
click at [353, 173] on icon "subject" at bounding box center [353, 175] width 7 height 7
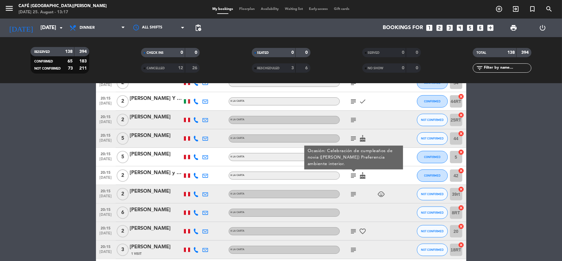
click at [353, 191] on icon "subject" at bounding box center [353, 193] width 7 height 7
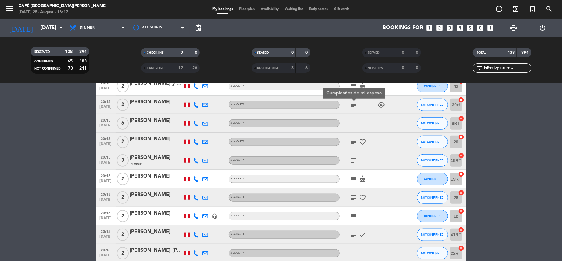
scroll to position [2106, 0]
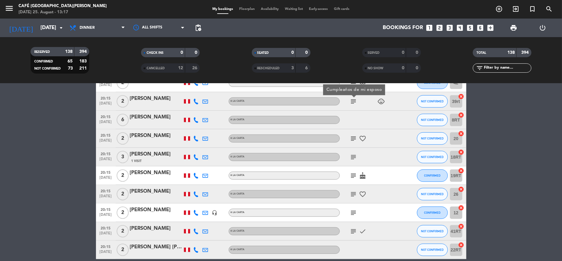
click at [352, 137] on icon "subject" at bounding box center [353, 138] width 7 height 7
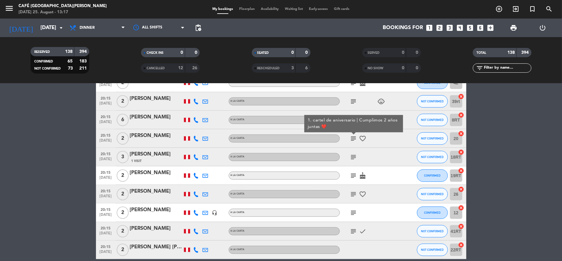
click at [355, 154] on icon "subject" at bounding box center [353, 156] width 7 height 7
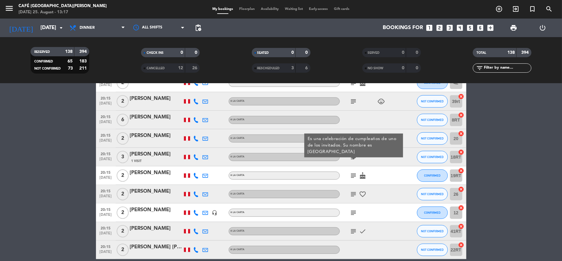
click at [354, 173] on icon "subject" at bounding box center [353, 175] width 7 height 7
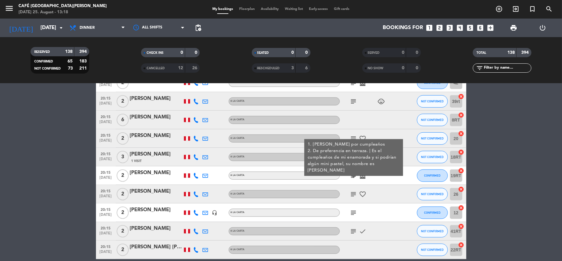
click at [352, 195] on icon "subject" at bounding box center [353, 193] width 7 height 7
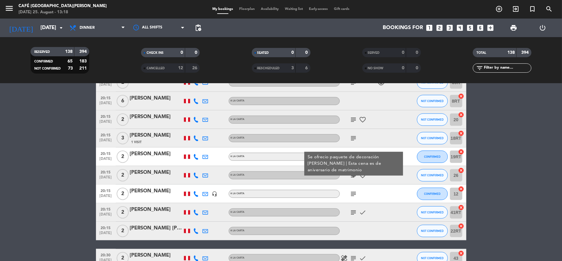
scroll to position [2126, 0]
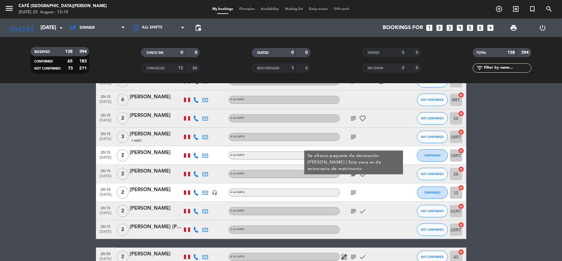
click at [352, 195] on icon "subject" at bounding box center [353, 192] width 7 height 7
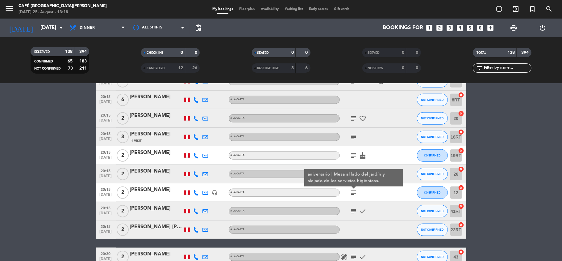
click at [351, 214] on icon "subject" at bounding box center [353, 210] width 7 height 7
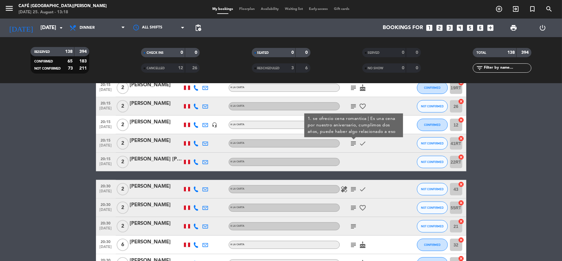
scroll to position [2196, 0]
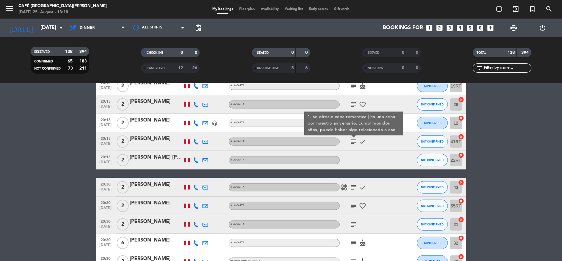
click at [355, 187] on icon "subject" at bounding box center [353, 186] width 7 height 7
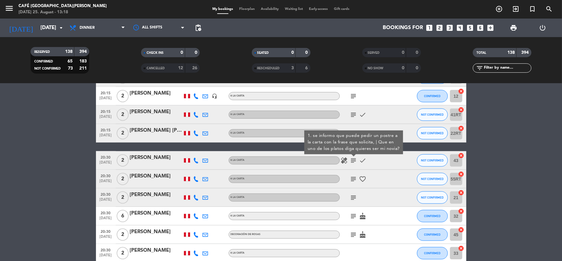
scroll to position [2224, 0]
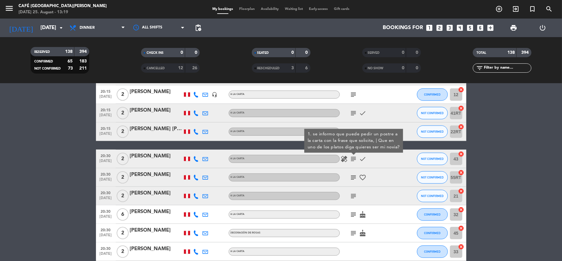
click at [351, 179] on icon "subject" at bounding box center [353, 177] width 7 height 7
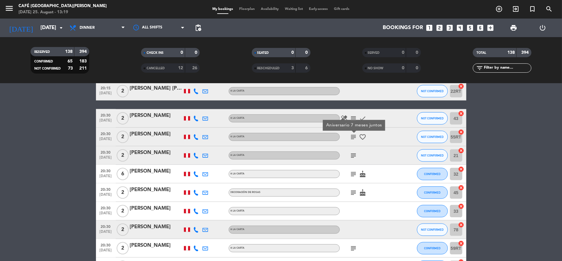
scroll to position [2266, 0]
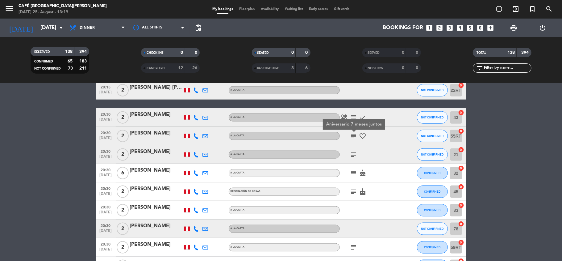
click at [355, 159] on div "subject" at bounding box center [368, 154] width 56 height 18
click at [351, 155] on icon "subject" at bounding box center [353, 154] width 7 height 7
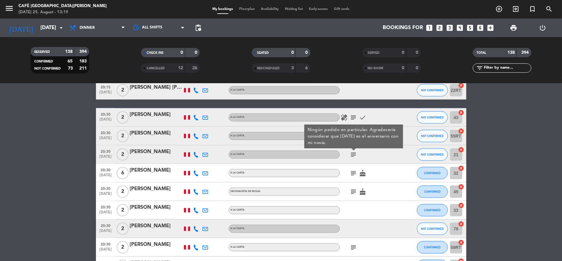
click at [351, 170] on icon "subject" at bounding box center [353, 172] width 7 height 7
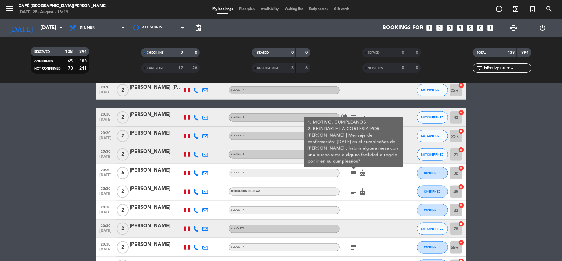
click at [355, 191] on icon "subject" at bounding box center [353, 191] width 7 height 7
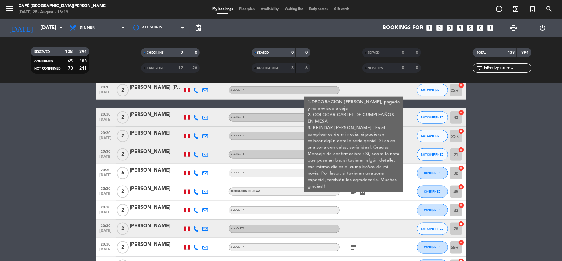
click at [350, 193] on icon "subject" at bounding box center [353, 191] width 7 height 7
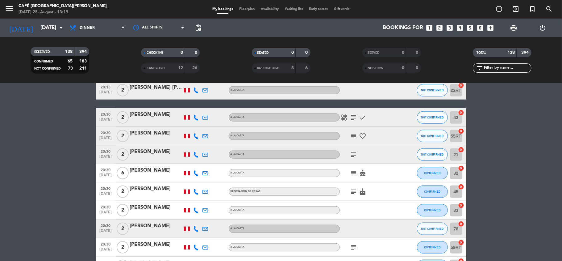
click at [352, 194] on icon "subject" at bounding box center [353, 191] width 7 height 7
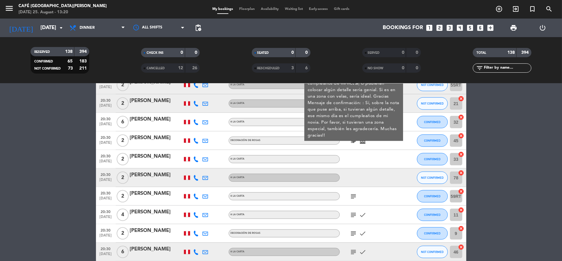
scroll to position [2317, 0]
click at [350, 194] on span "subject" at bounding box center [353, 195] width 9 height 7
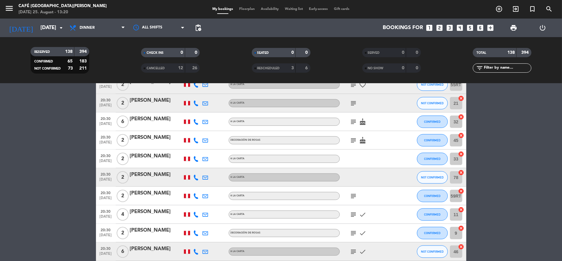
click at [352, 195] on icon "subject" at bounding box center [353, 195] width 7 height 7
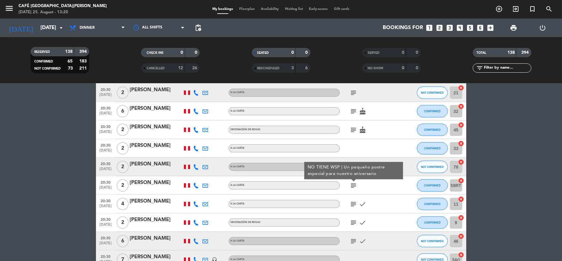
scroll to position [2329, 0]
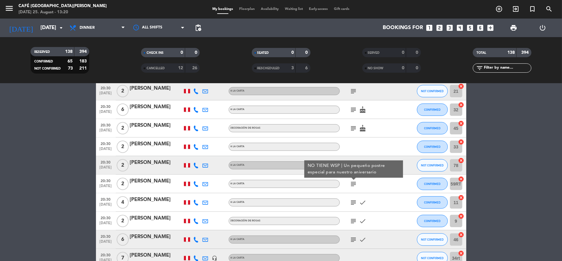
click at [351, 207] on div "subject check" at bounding box center [368, 202] width 56 height 18
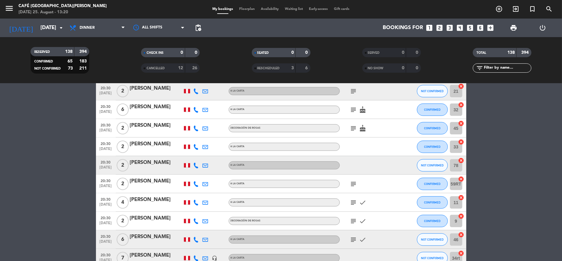
click at [351, 203] on icon "subject" at bounding box center [353, 202] width 7 height 7
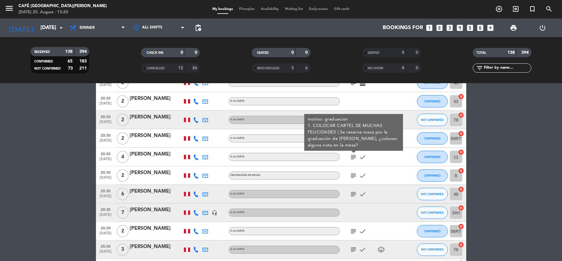
scroll to position [2375, 0]
click at [352, 178] on icon "subject" at bounding box center [353, 174] width 7 height 7
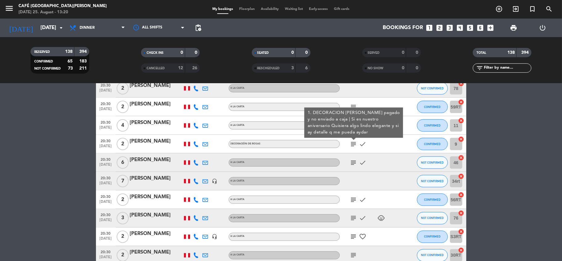
scroll to position [2407, 0]
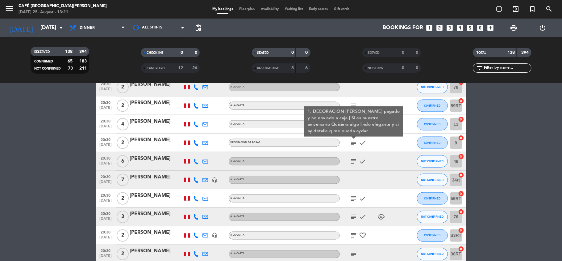
click at [351, 161] on icon "subject" at bounding box center [353, 161] width 7 height 7
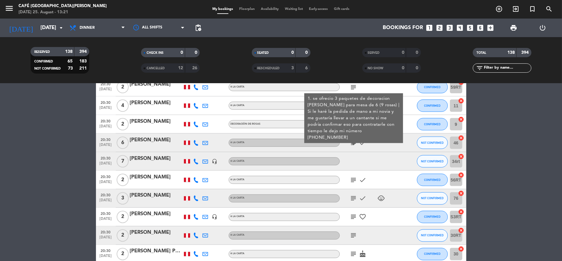
scroll to position [2427, 0]
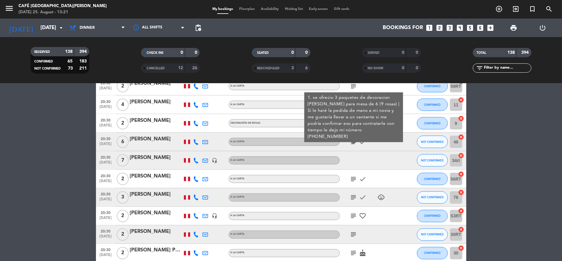
click at [354, 178] on icon "subject" at bounding box center [353, 178] width 7 height 7
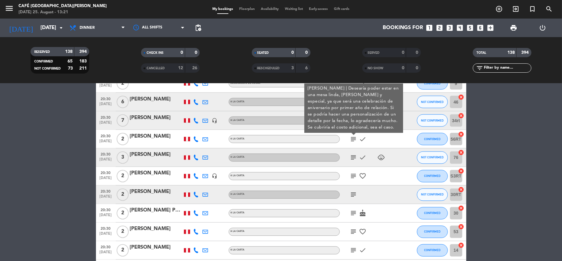
scroll to position [2467, 0]
click at [355, 161] on div "subject check child_care" at bounding box center [368, 157] width 56 height 18
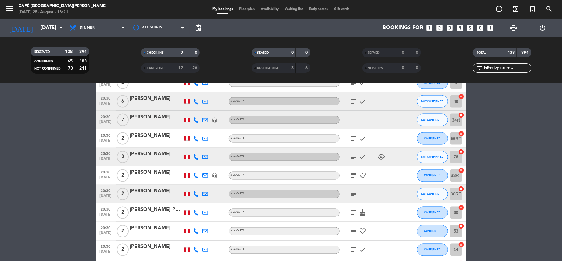
click at [354, 156] on icon "subject" at bounding box center [353, 156] width 7 height 7
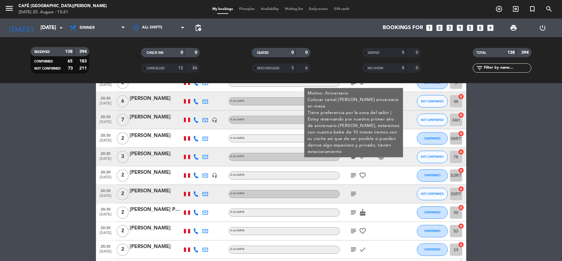
click at [354, 177] on icon "subject" at bounding box center [353, 175] width 7 height 7
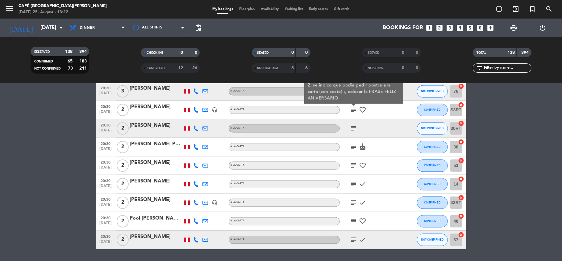
scroll to position [2533, 0]
click at [352, 131] on icon "subject" at bounding box center [353, 127] width 7 height 7
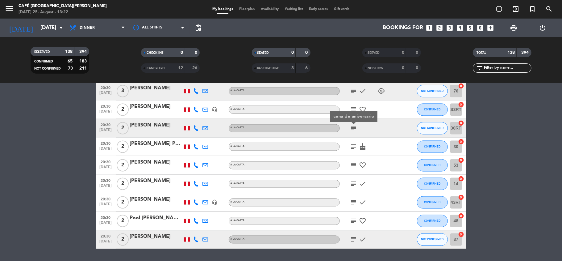
click at [352, 149] on icon "subject" at bounding box center [353, 146] width 7 height 7
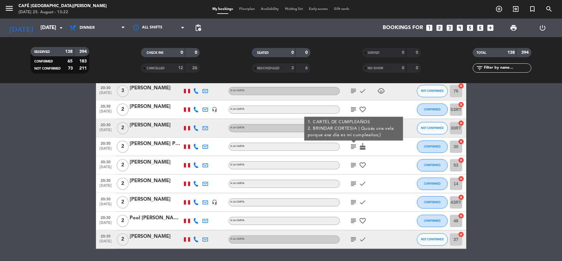
click at [352, 164] on icon "subject" at bounding box center [353, 165] width 7 height 7
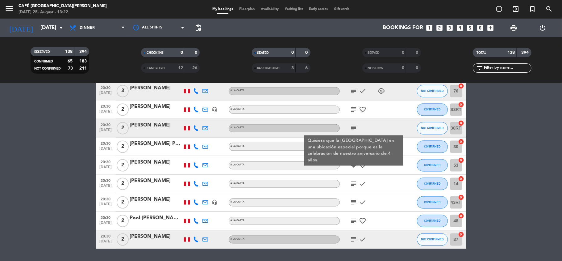
click at [352, 185] on icon "subject" at bounding box center [353, 183] width 7 height 7
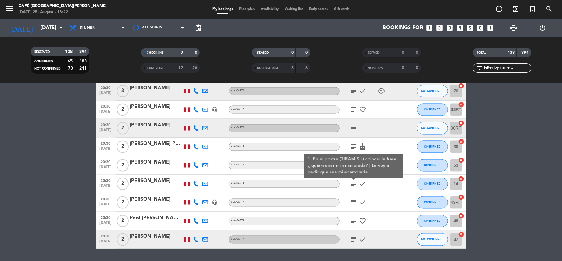
click at [351, 204] on icon "subject" at bounding box center [353, 202] width 7 height 7
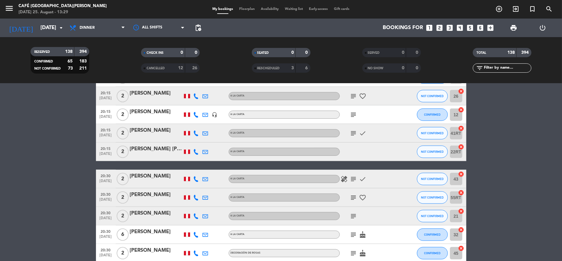
scroll to position [2155, 0]
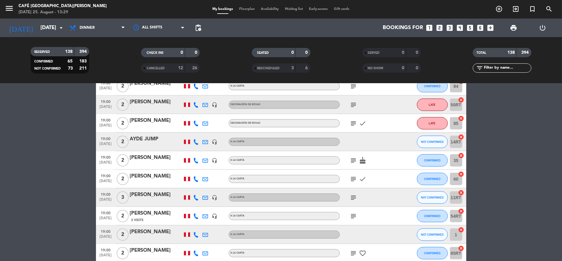
scroll to position [415, 0]
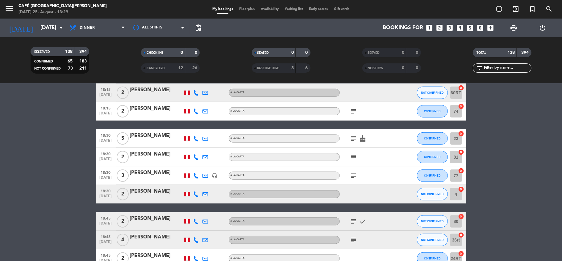
click at [511, 30] on span "print" at bounding box center [513, 27] width 7 height 7
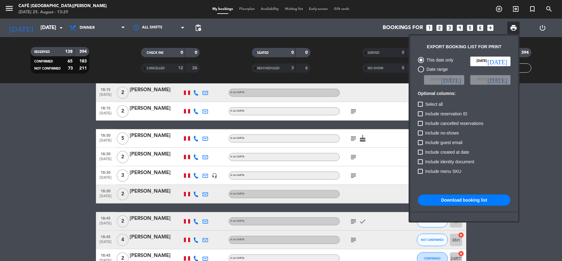
click at [442, 203] on button "Download booking list" at bounding box center [464, 199] width 93 height 11
